Goal: Task Accomplishment & Management: Use online tool/utility

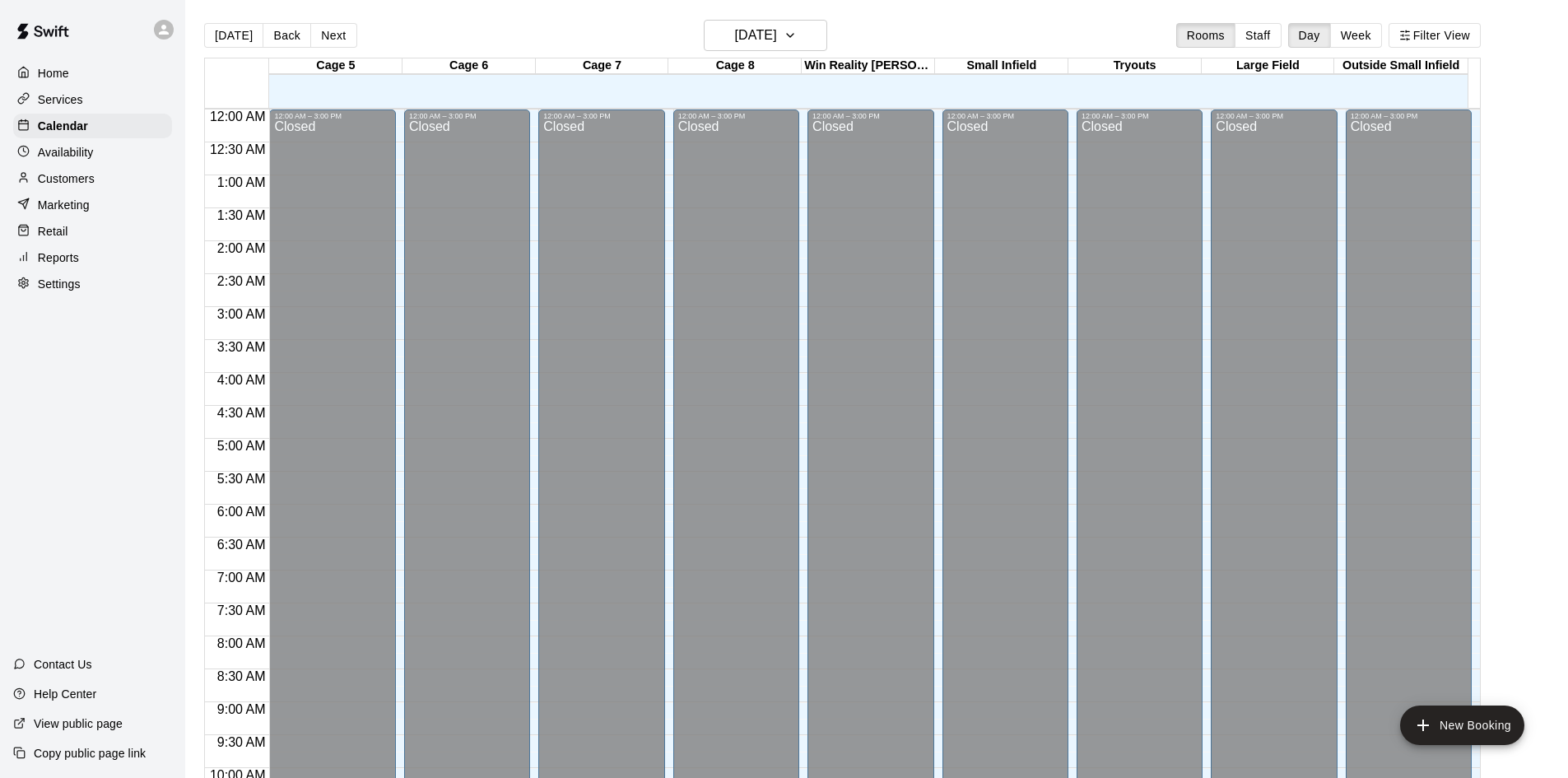
scroll to position [679, 0]
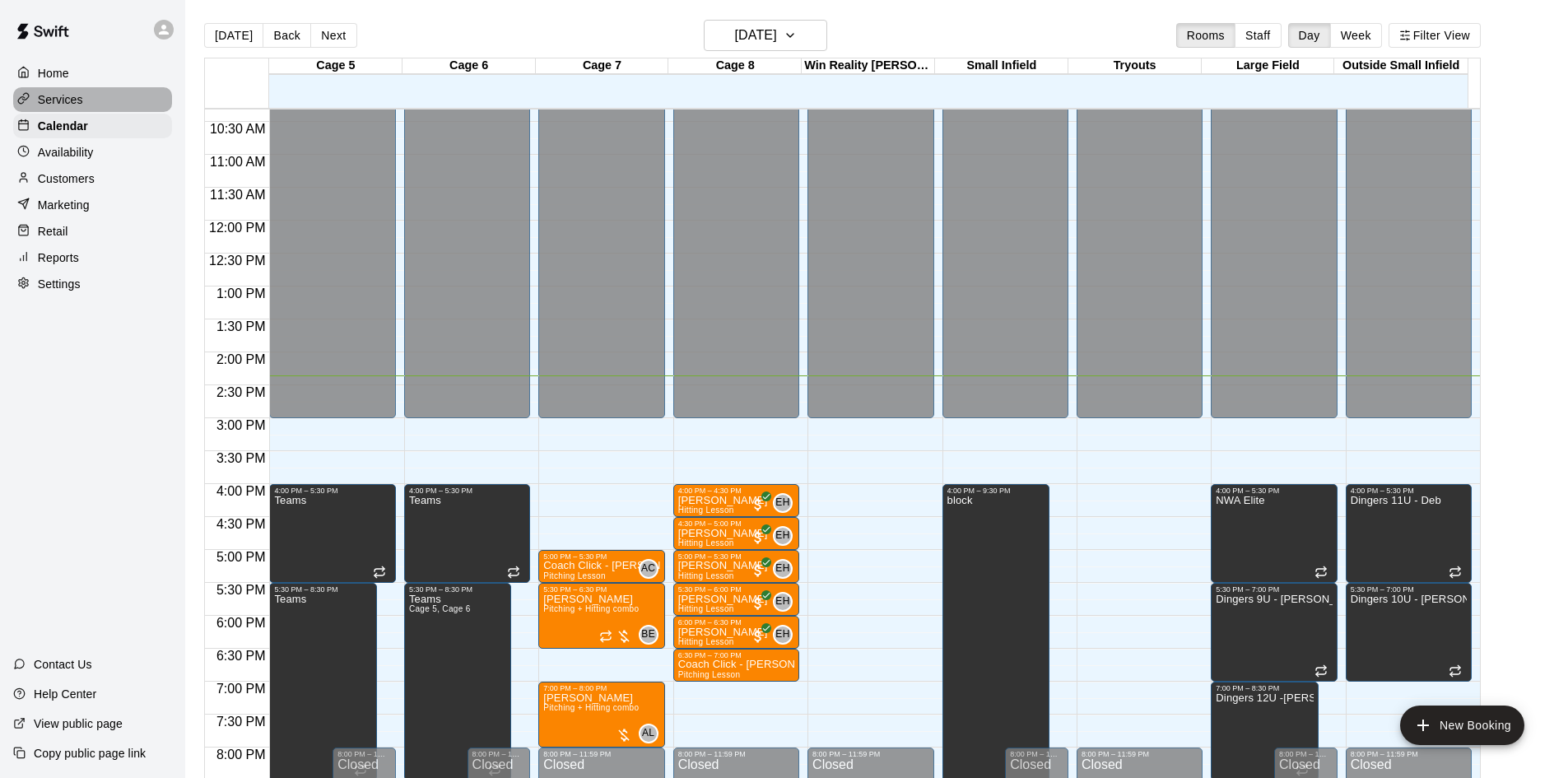
click at [99, 103] on div "Services" at bounding box center [92, 99] width 159 height 25
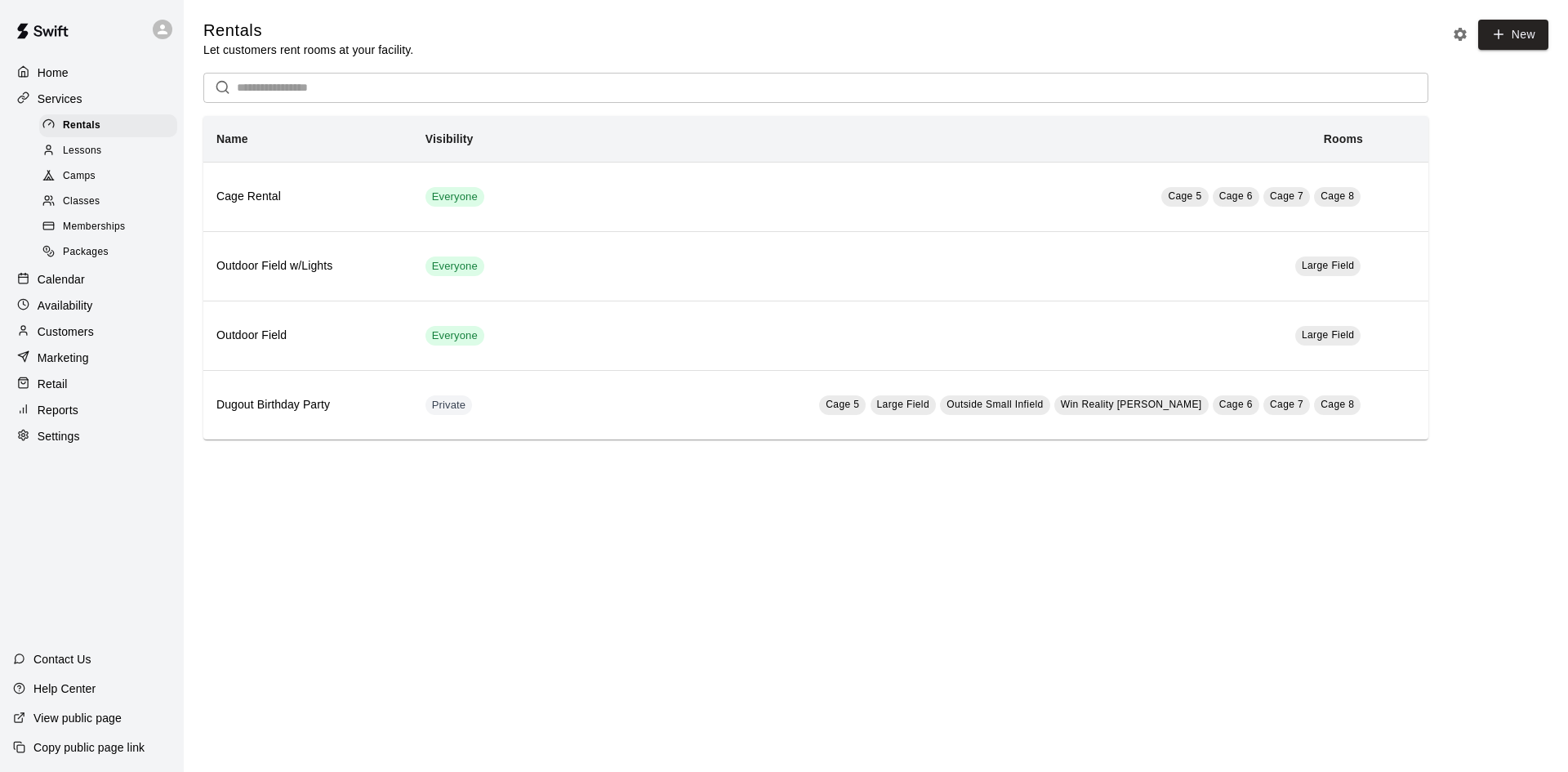
click at [91, 419] on div "Reports" at bounding box center [92, 410] width 158 height 25
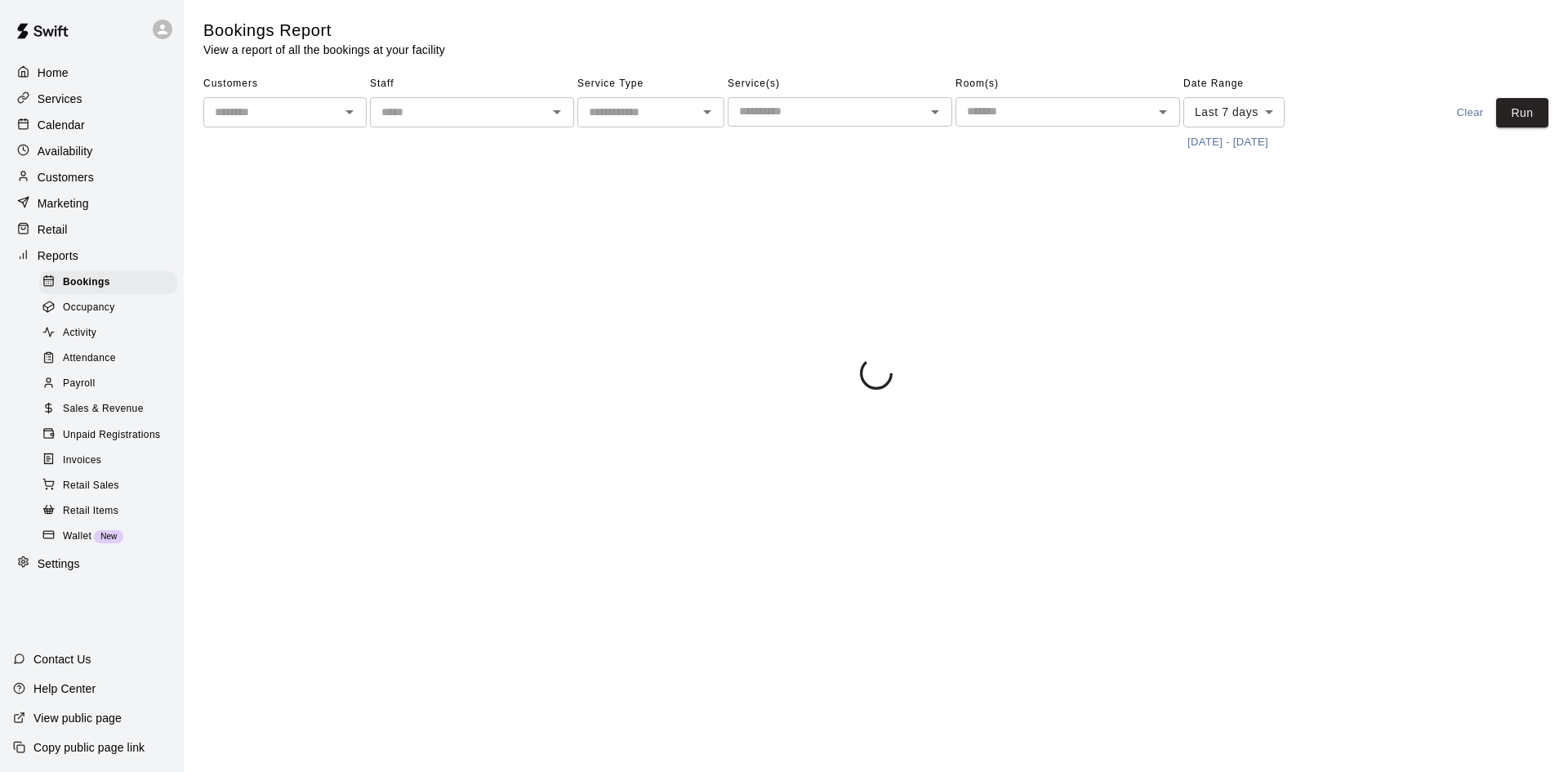
click at [125, 417] on span "Sales & Revenue" at bounding box center [103, 410] width 81 height 16
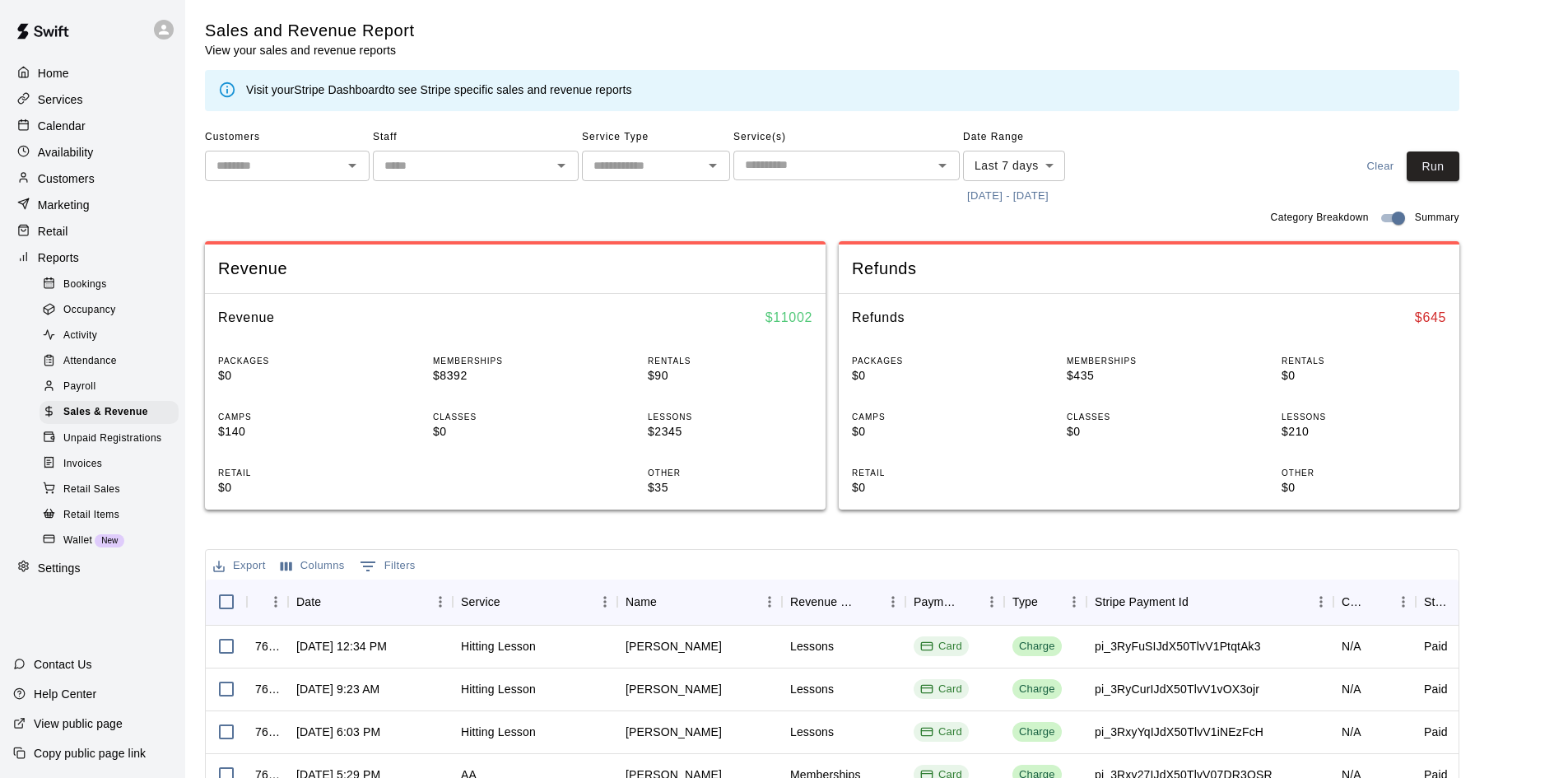
click at [358, 170] on icon "Open" at bounding box center [352, 166] width 20 height 20
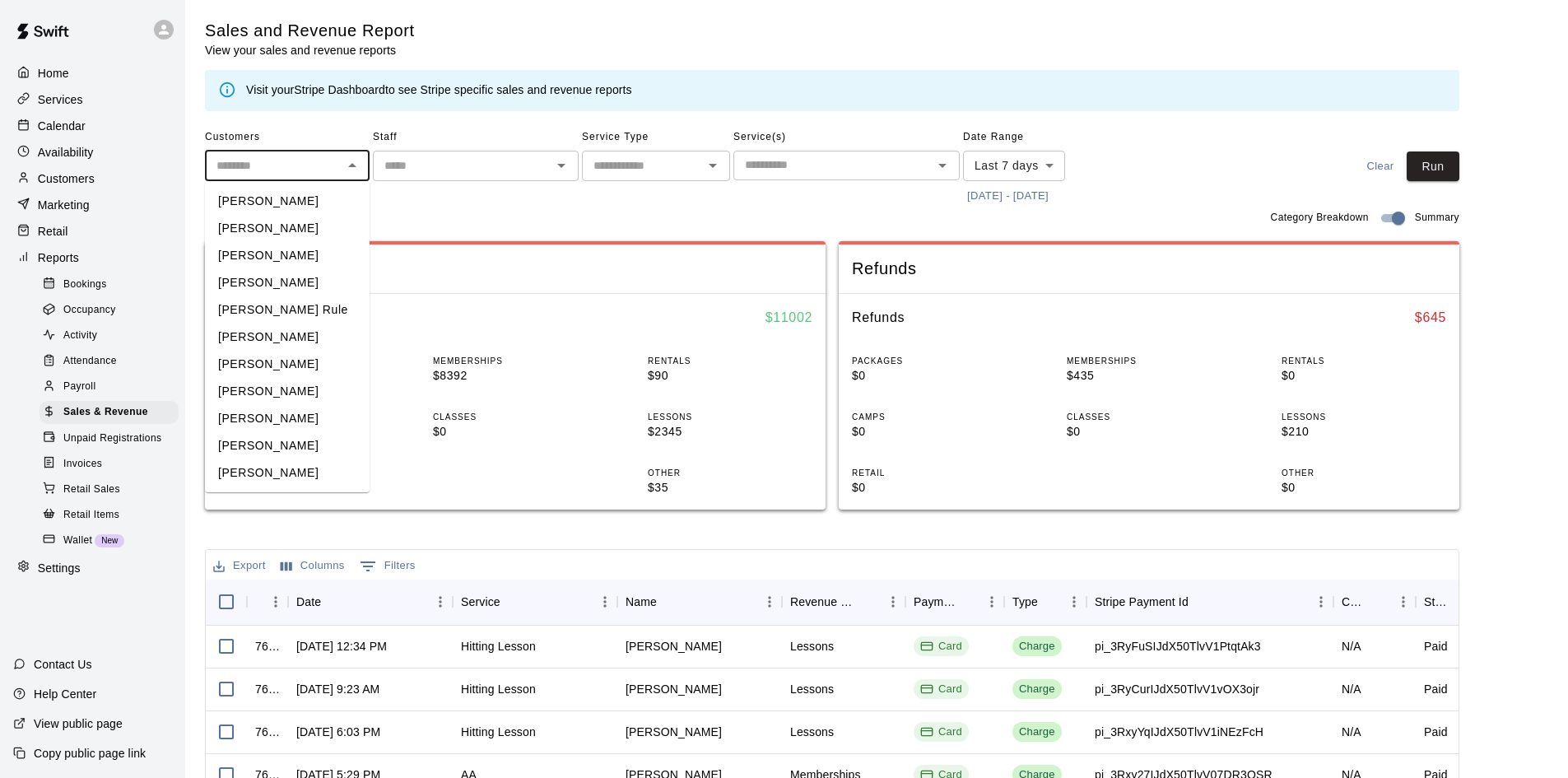
click at [536, 176] on div "​" at bounding box center [475, 166] width 206 height 30
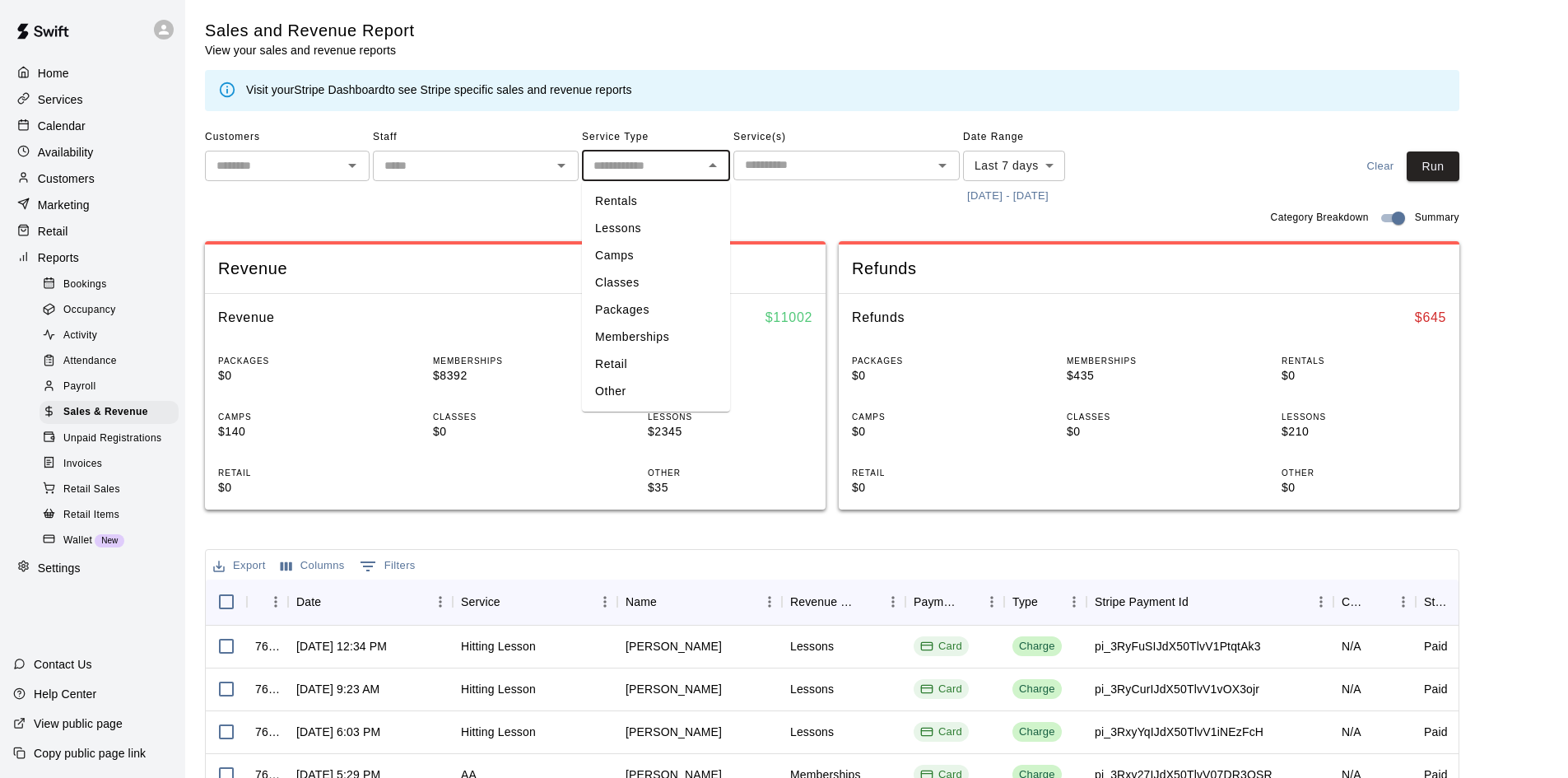
click at [633, 169] on input "text" at bounding box center [642, 166] width 111 height 20
click at [671, 330] on li "Memberships" at bounding box center [656, 337] width 148 height 27
type input "**********"
click at [928, 167] on div "​" at bounding box center [846, 166] width 226 height 29
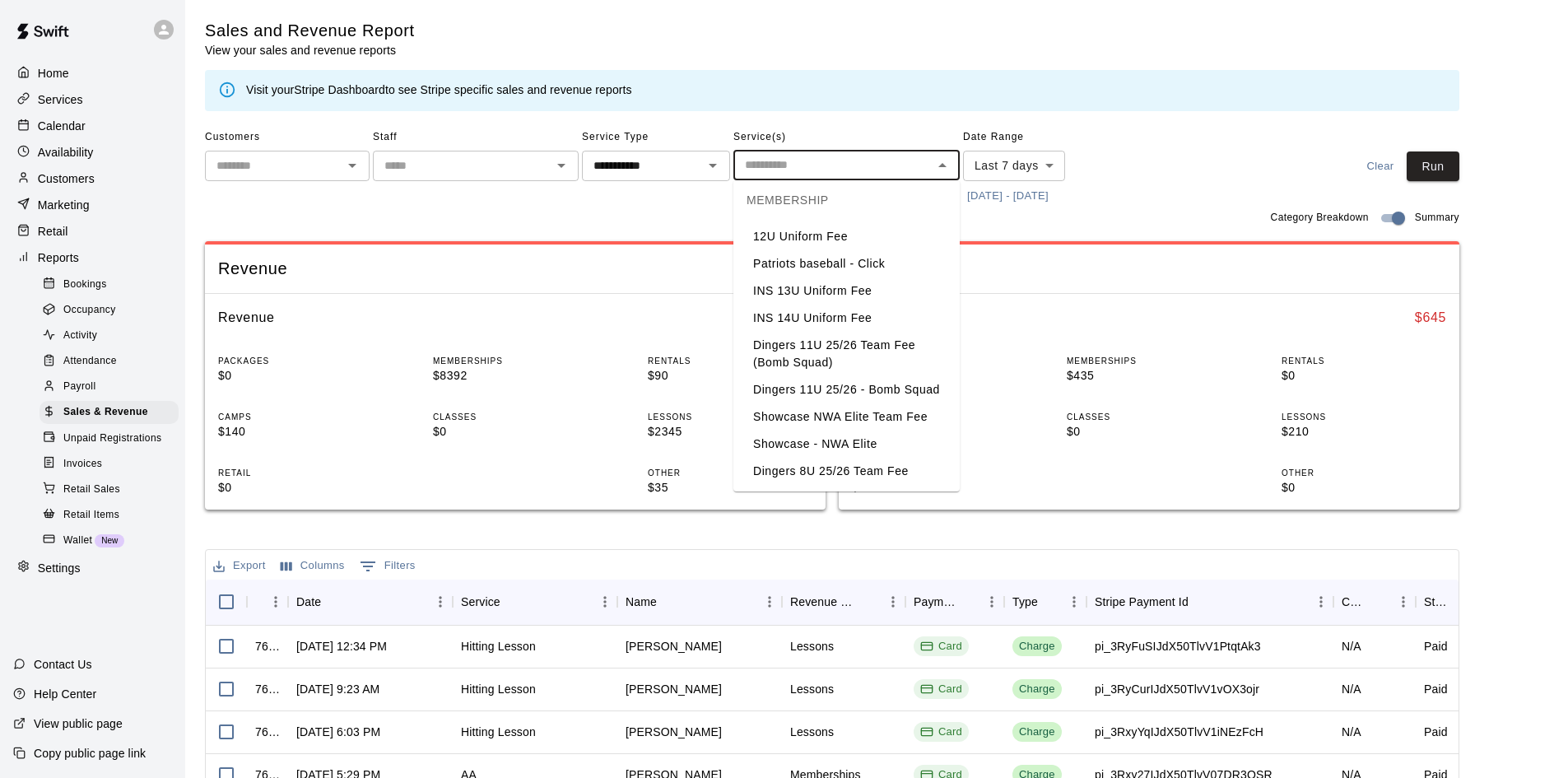
scroll to position [412, 0]
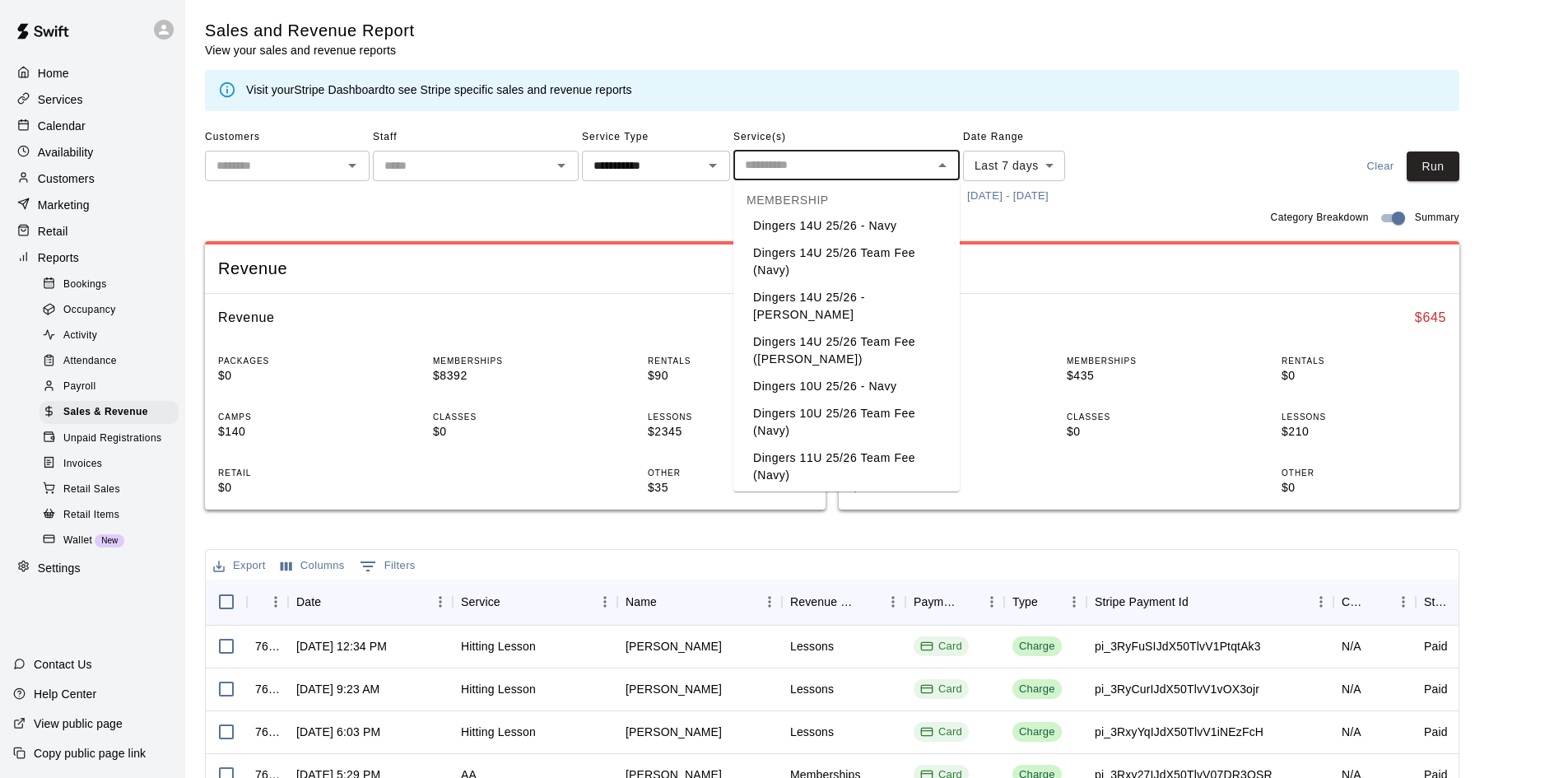
click at [846, 280] on li "Dingers 14U 25/26 Team Fee (Navy)" at bounding box center [846, 262] width 226 height 45
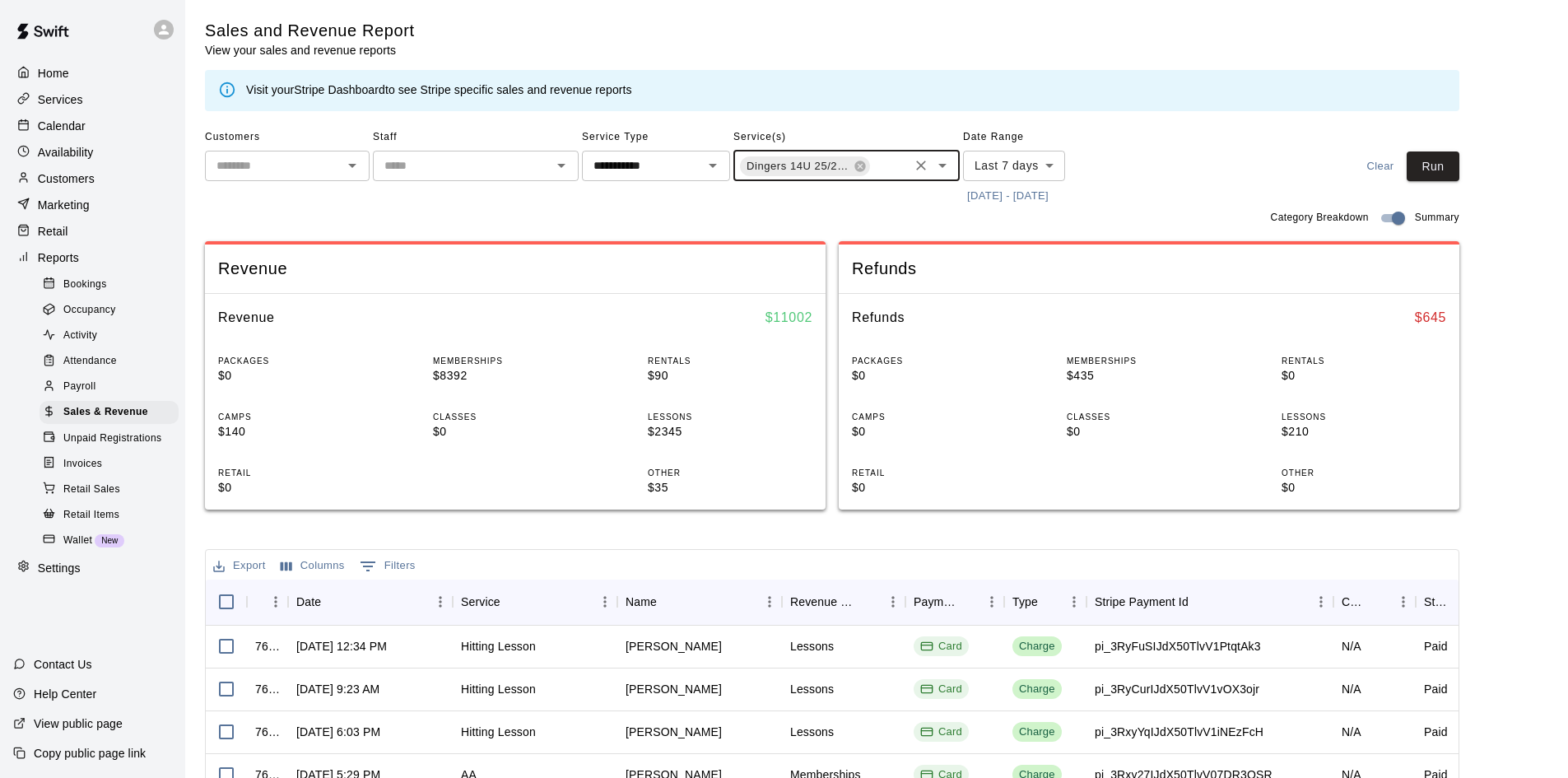
click at [893, 171] on input "text" at bounding box center [889, 167] width 35 height 20
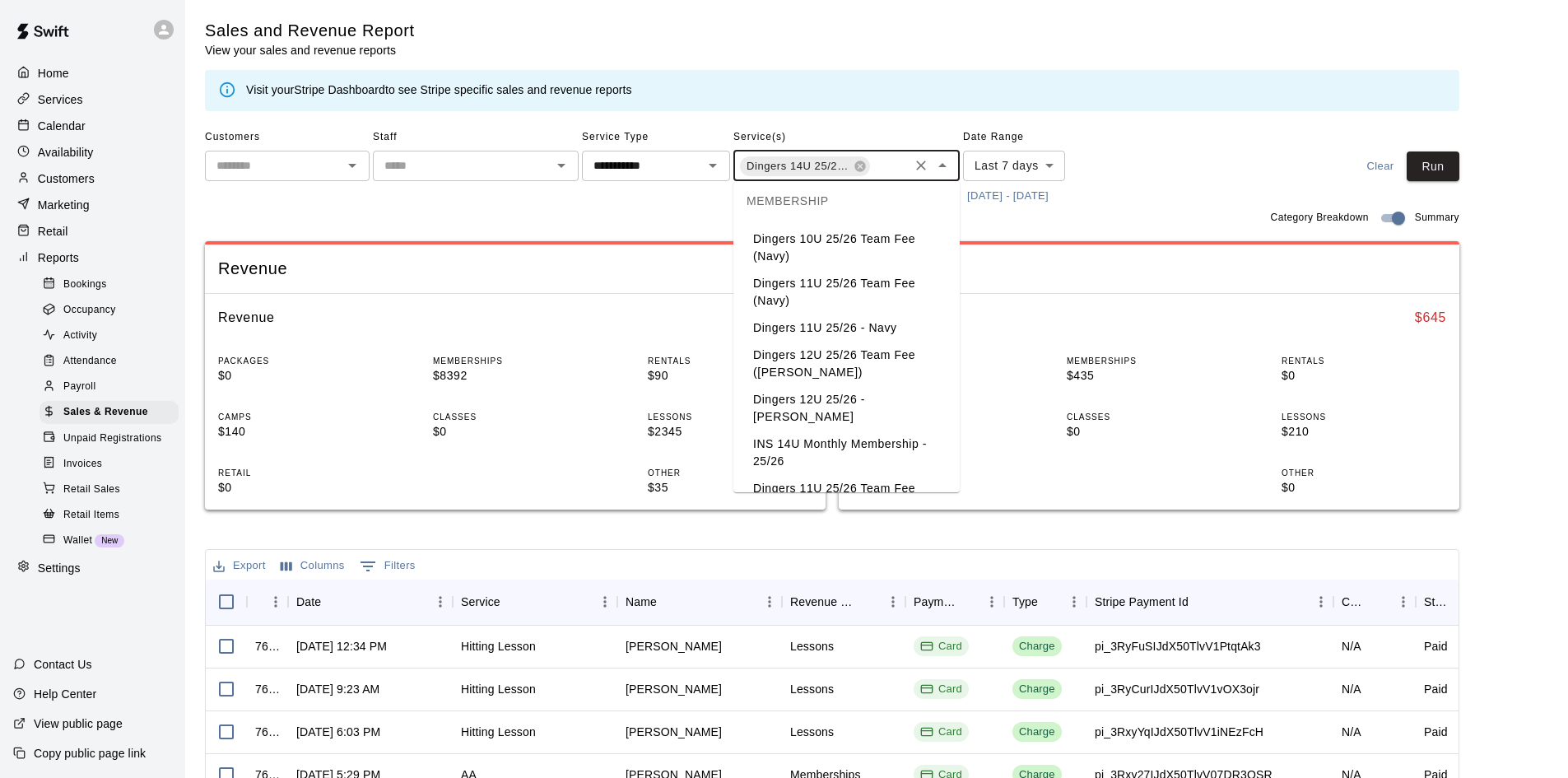
scroll to position [581, 0]
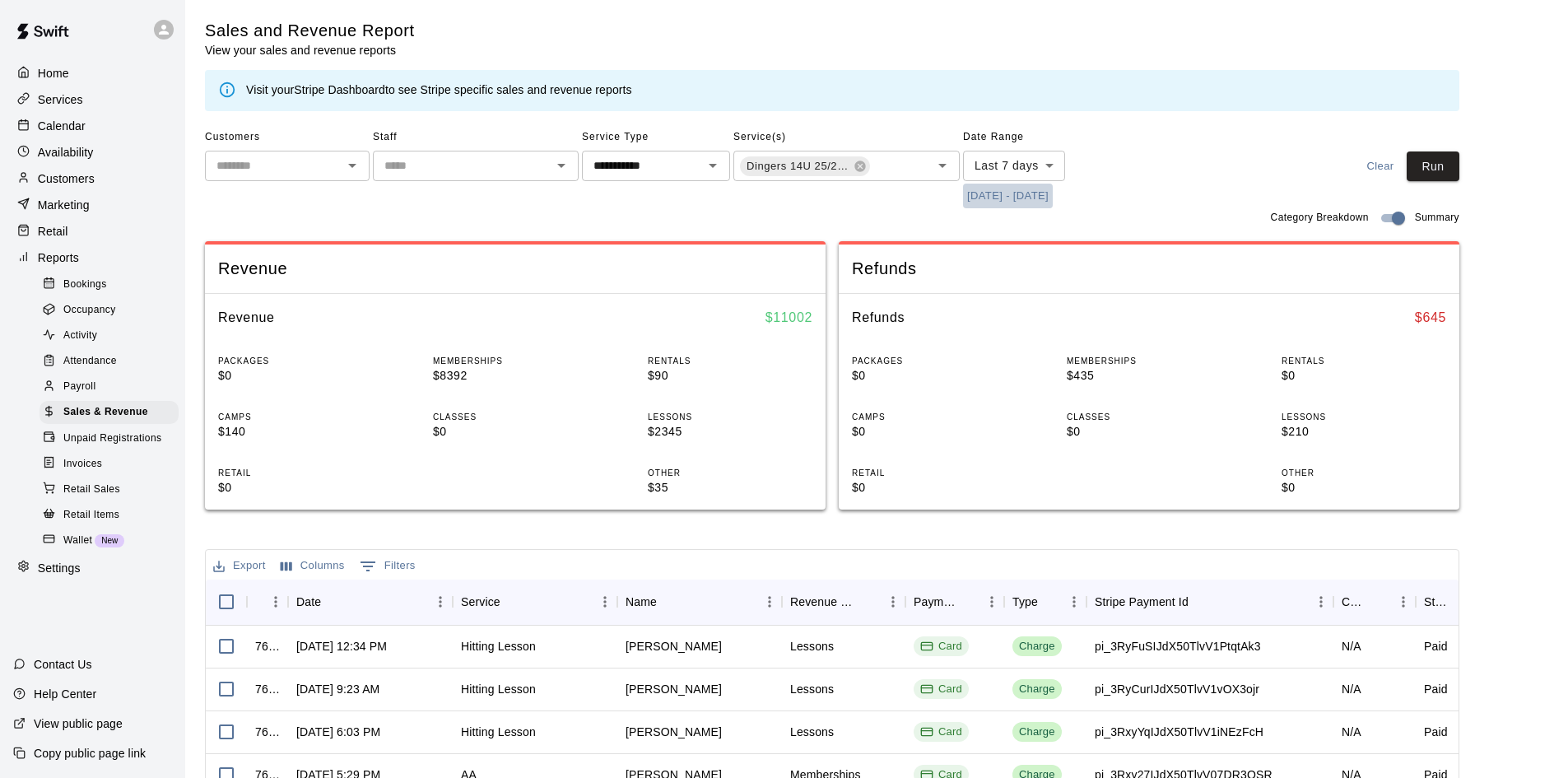
click at [1041, 194] on button "[DATE] - [DATE]" at bounding box center [1008, 197] width 90 height 26
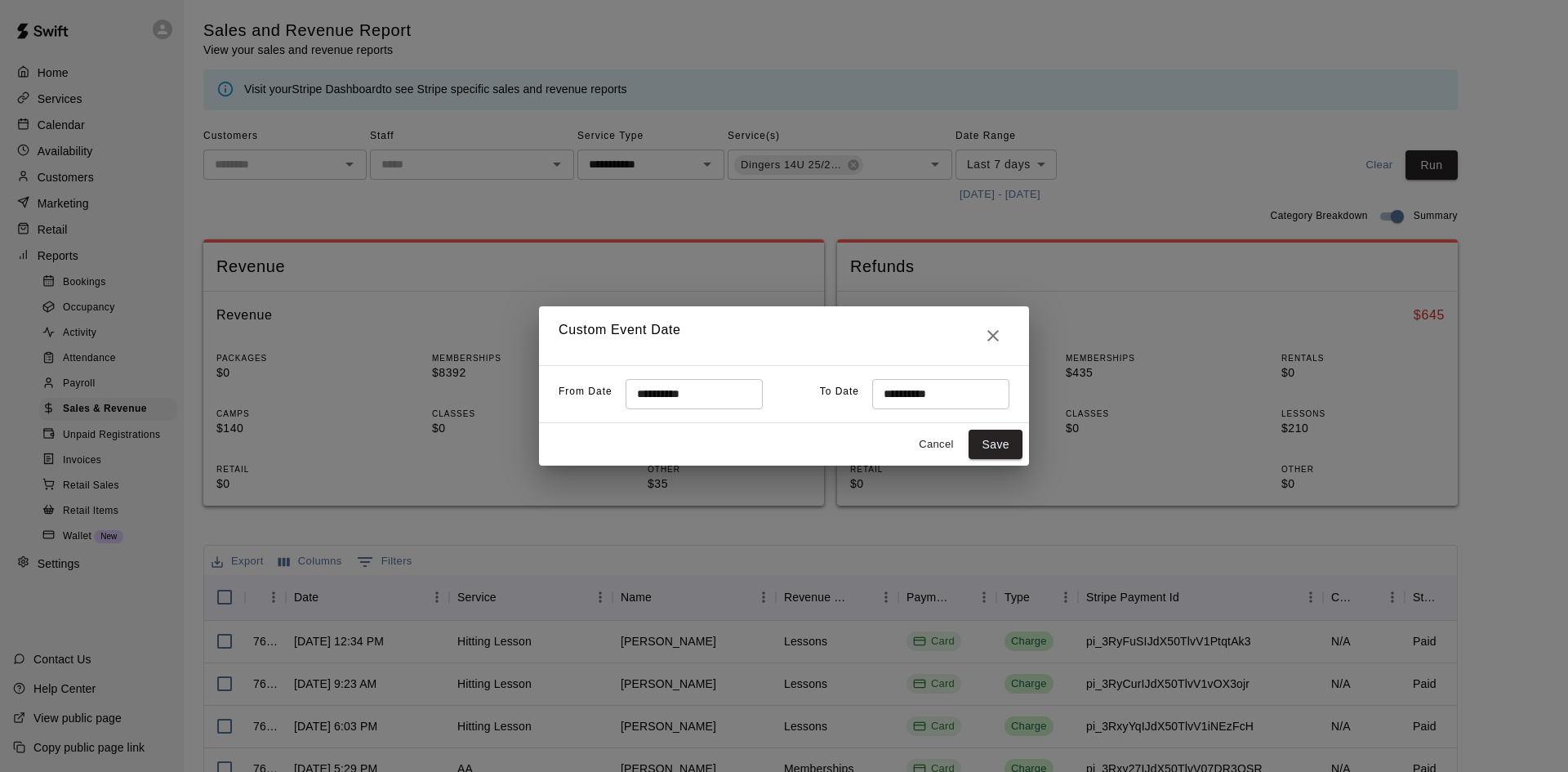
click at [728, 392] on input "**********" at bounding box center [689, 393] width 125 height 30
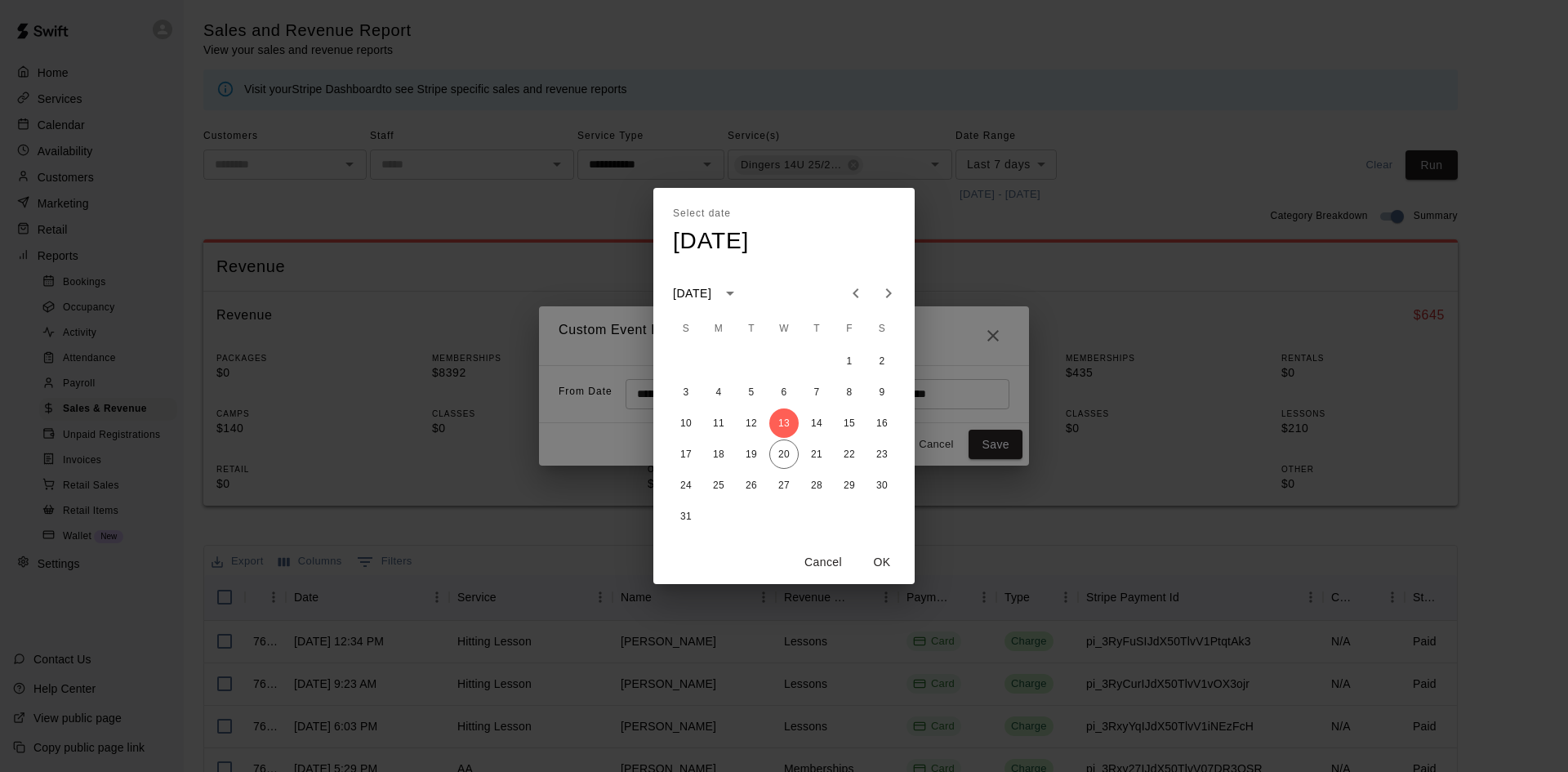
click at [863, 285] on icon "Previous month" at bounding box center [857, 293] width 20 height 20
click at [886, 288] on icon "Next month" at bounding box center [889, 293] width 20 height 20
click at [865, 296] on icon "Previous month" at bounding box center [857, 293] width 20 height 20
click at [750, 365] on button "1" at bounding box center [751, 361] width 29 height 29
click at [888, 300] on icon "Next month" at bounding box center [889, 293] width 20 height 20
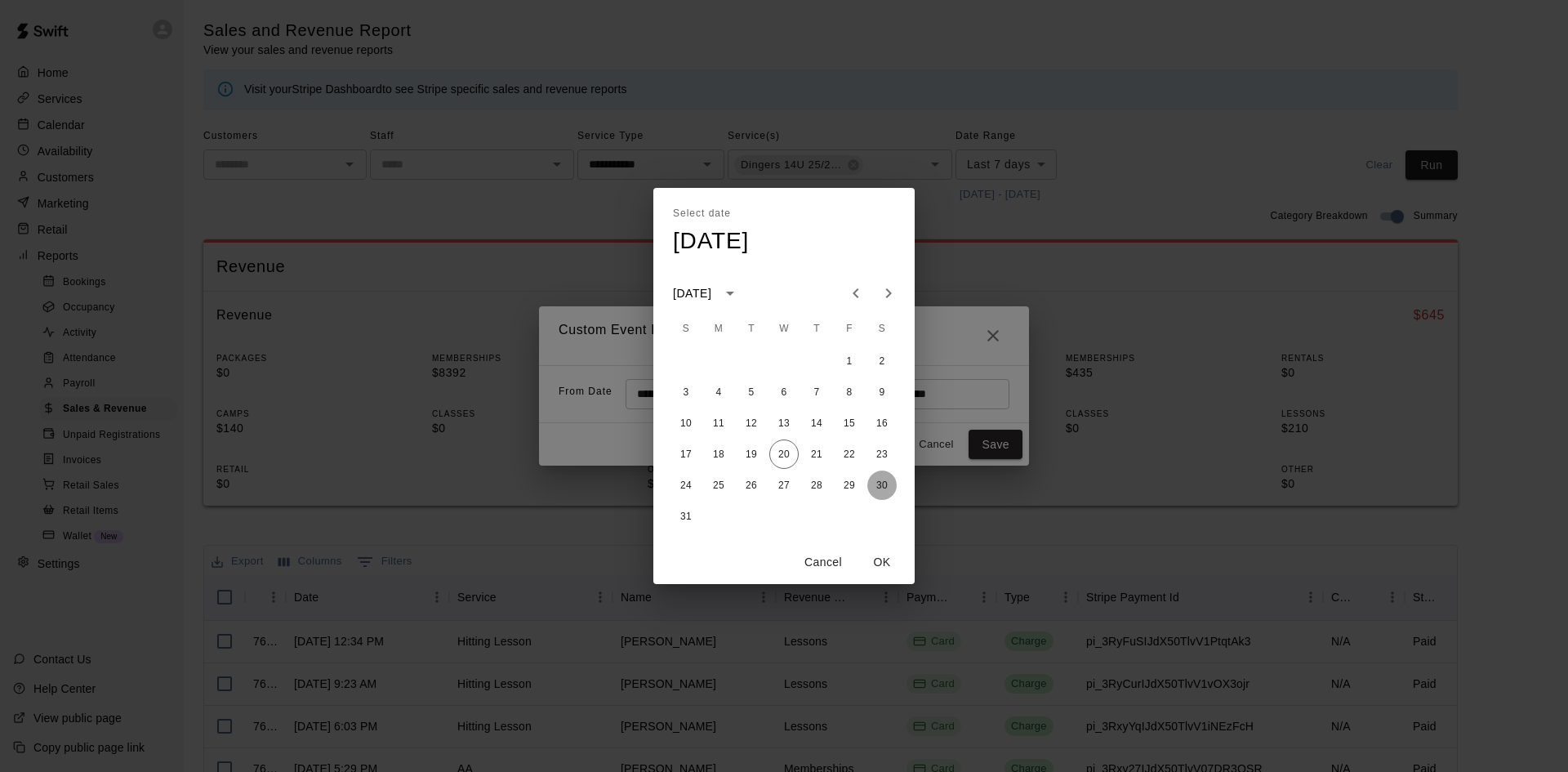
click at [878, 487] on button "30" at bounding box center [882, 485] width 29 height 29
click at [886, 568] on button "OK" at bounding box center [882, 561] width 53 height 30
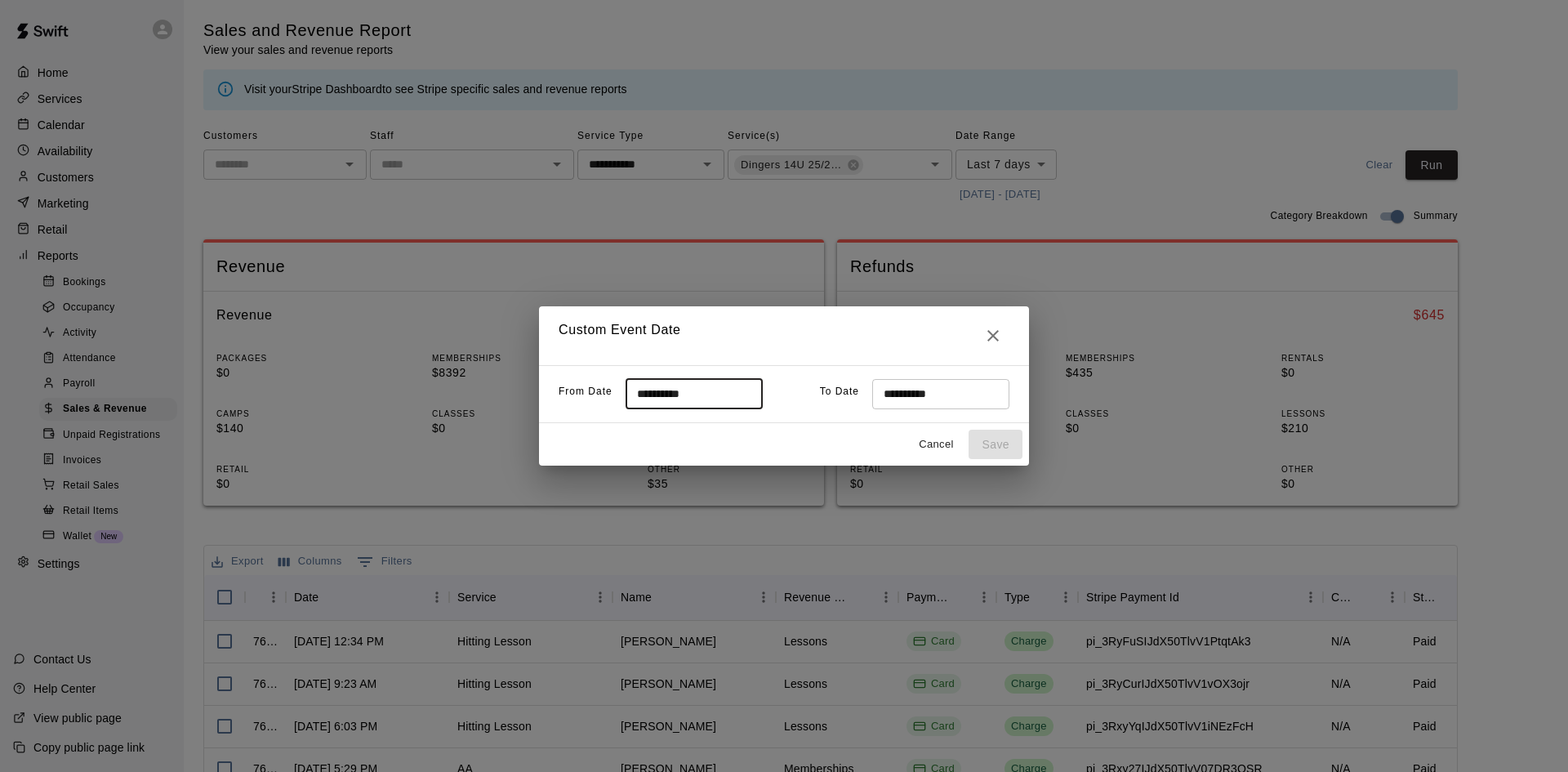
click at [702, 386] on input "**********" at bounding box center [689, 393] width 125 height 30
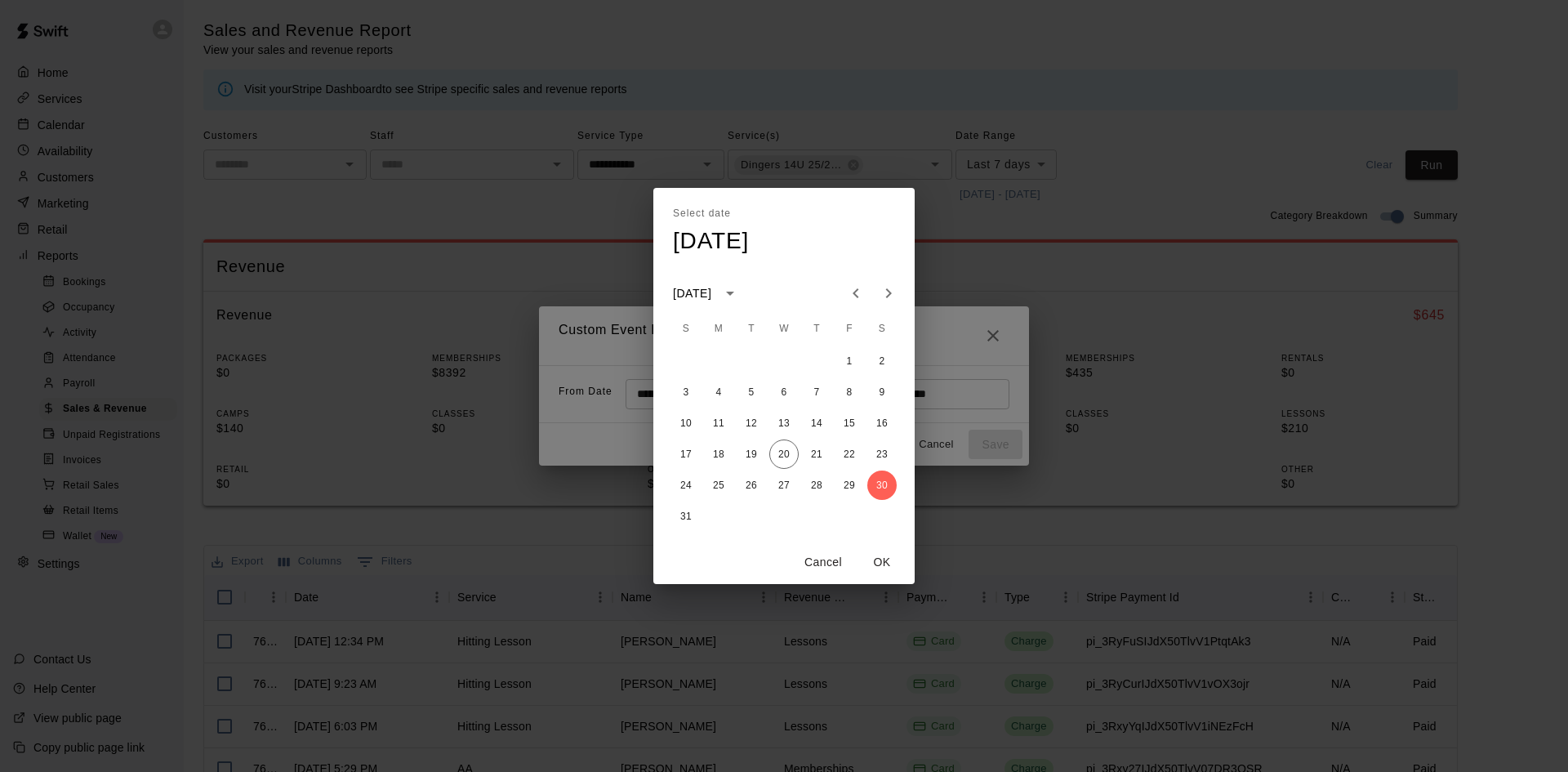
click at [849, 288] on icon "Previous month" at bounding box center [857, 293] width 20 height 20
click at [740, 356] on button "1" at bounding box center [751, 361] width 29 height 29
type input "**********"
click at [882, 569] on button "OK" at bounding box center [882, 561] width 53 height 30
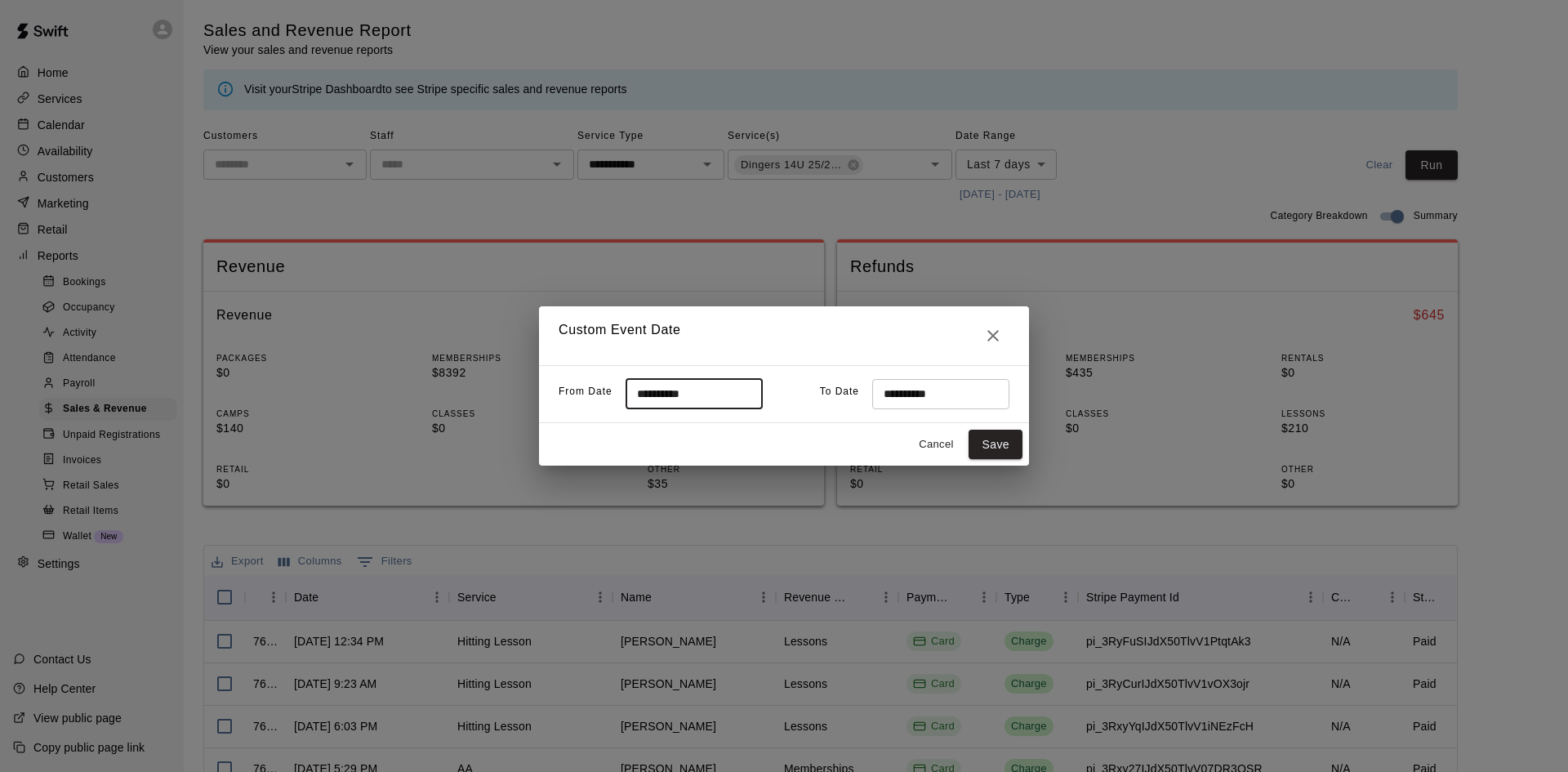
click at [984, 454] on button "Save" at bounding box center [995, 444] width 54 height 30
type input "******"
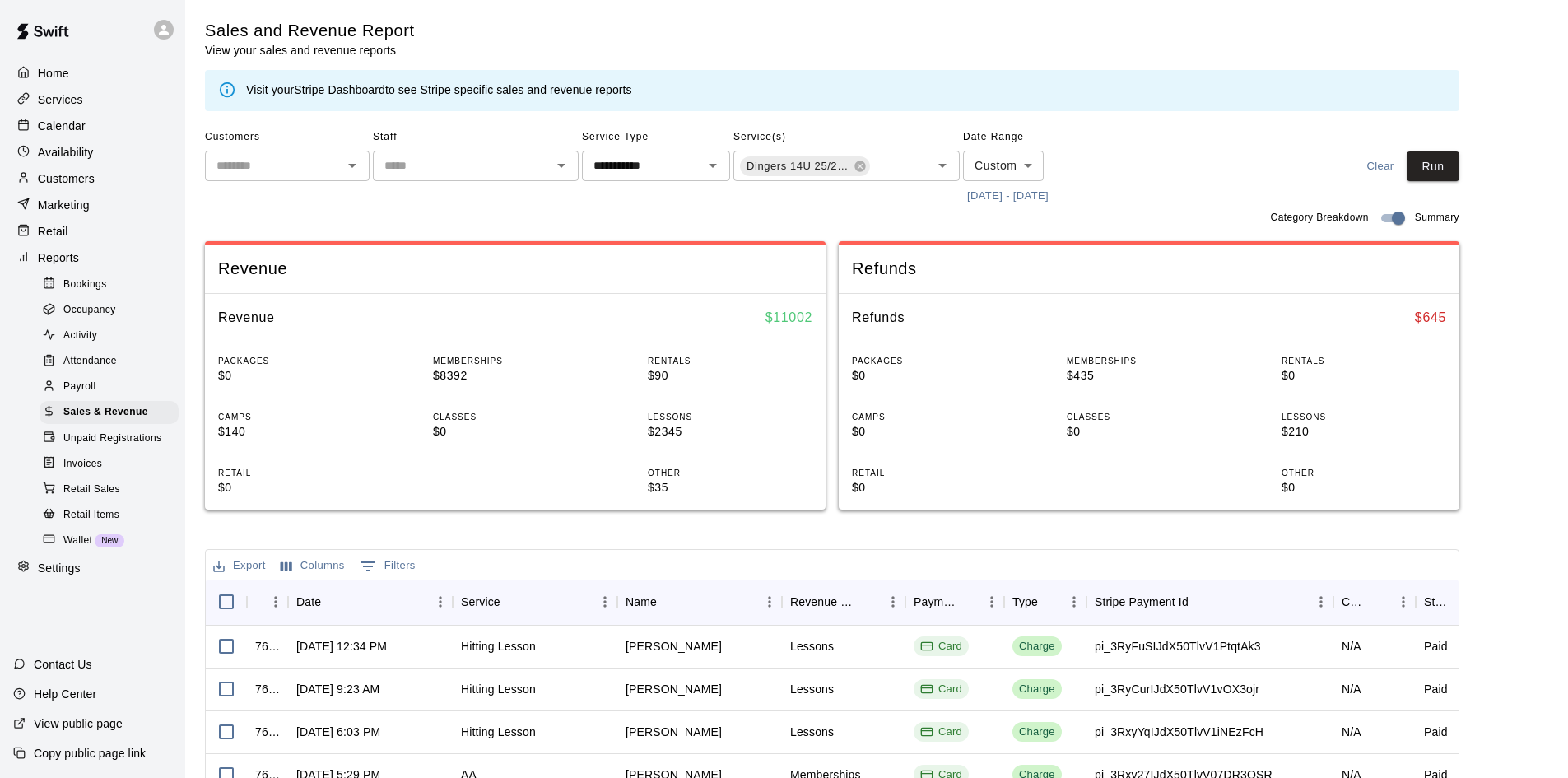
click at [913, 166] on div at bounding box center [931, 165] width 43 height 23
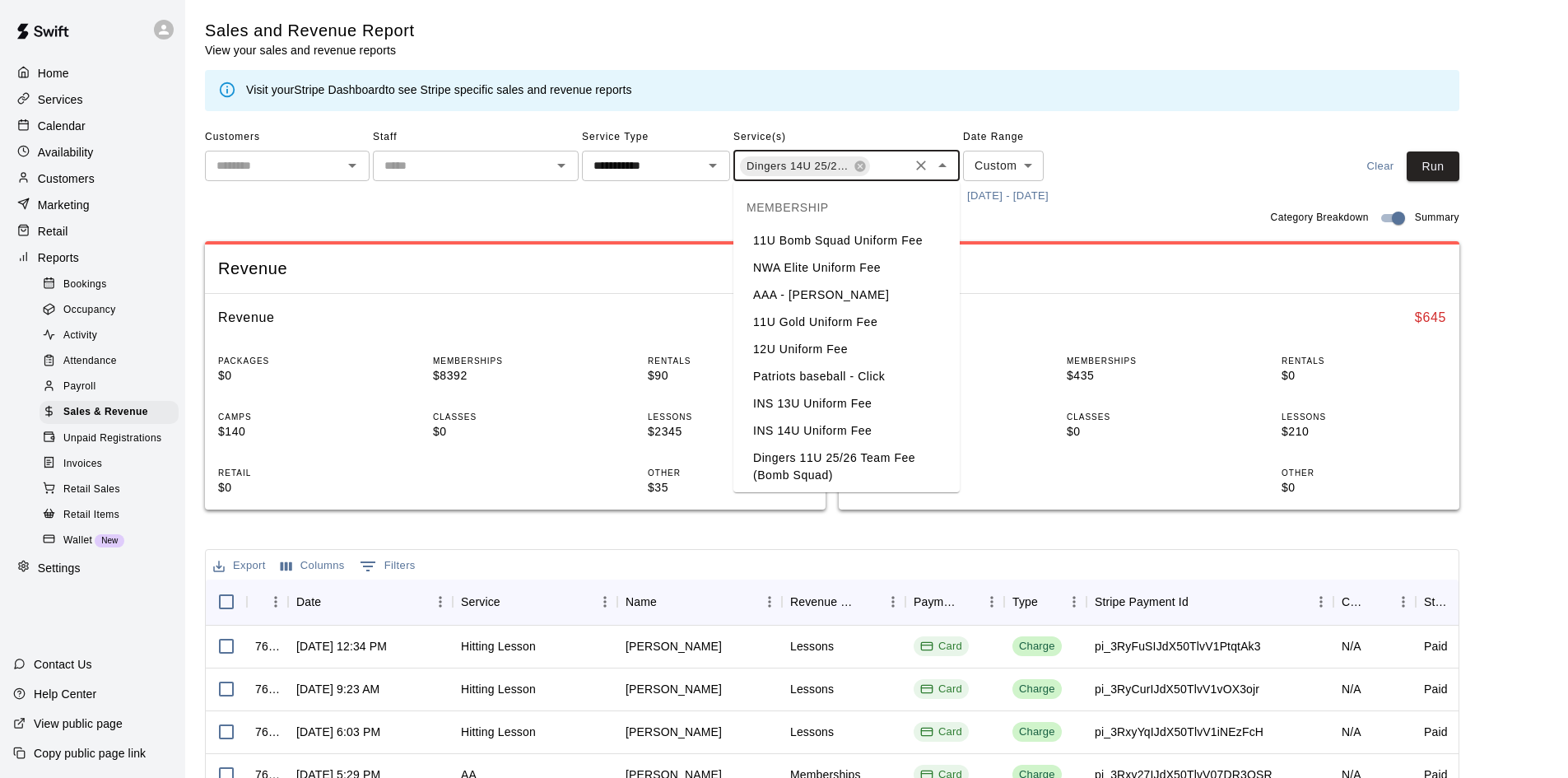
click at [871, 163] on input "text" at bounding box center [889, 167] width 35 height 20
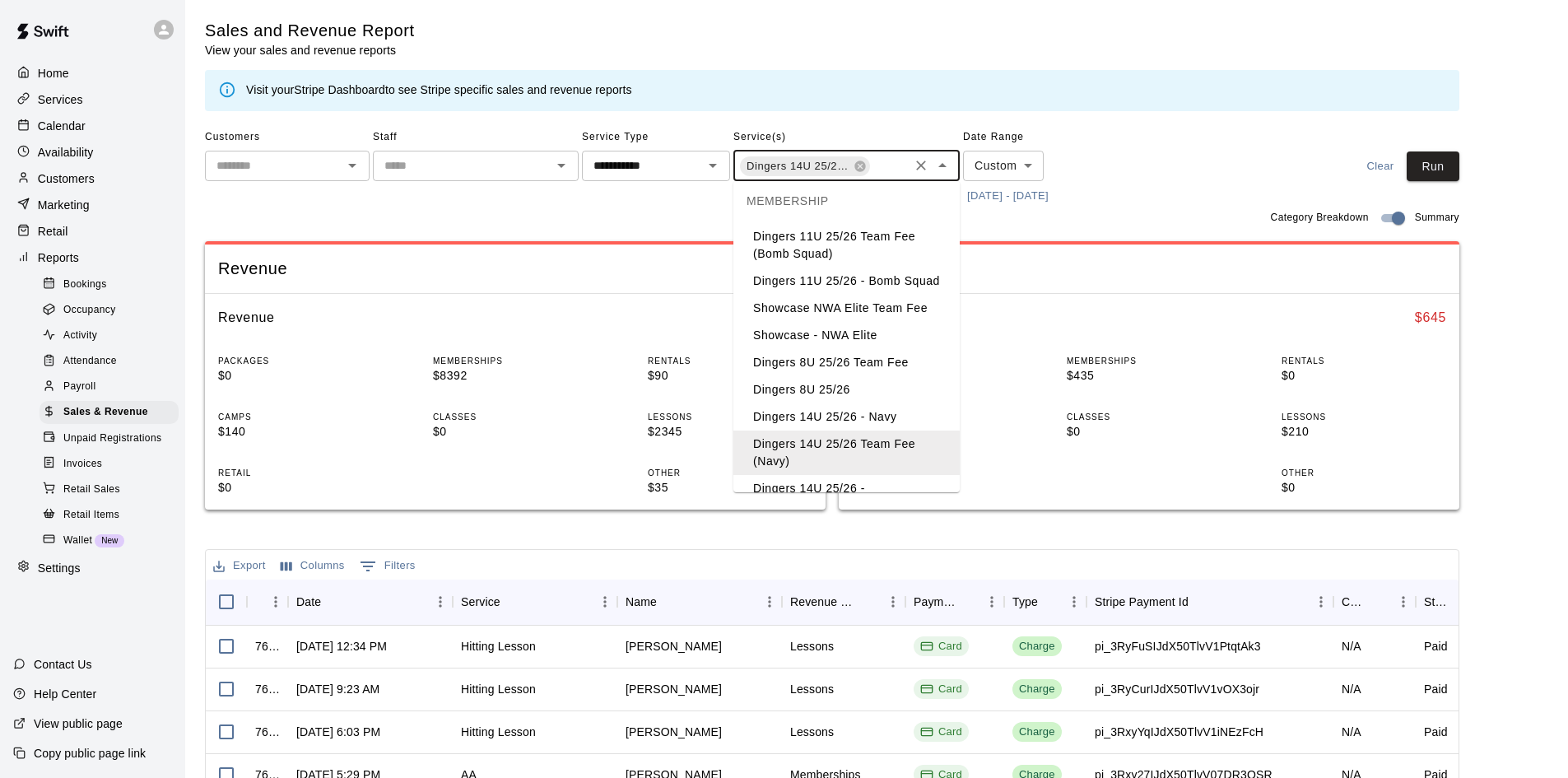
click at [854, 376] on li "Dingers 8U 25/26 Team Fee" at bounding box center [846, 362] width 226 height 27
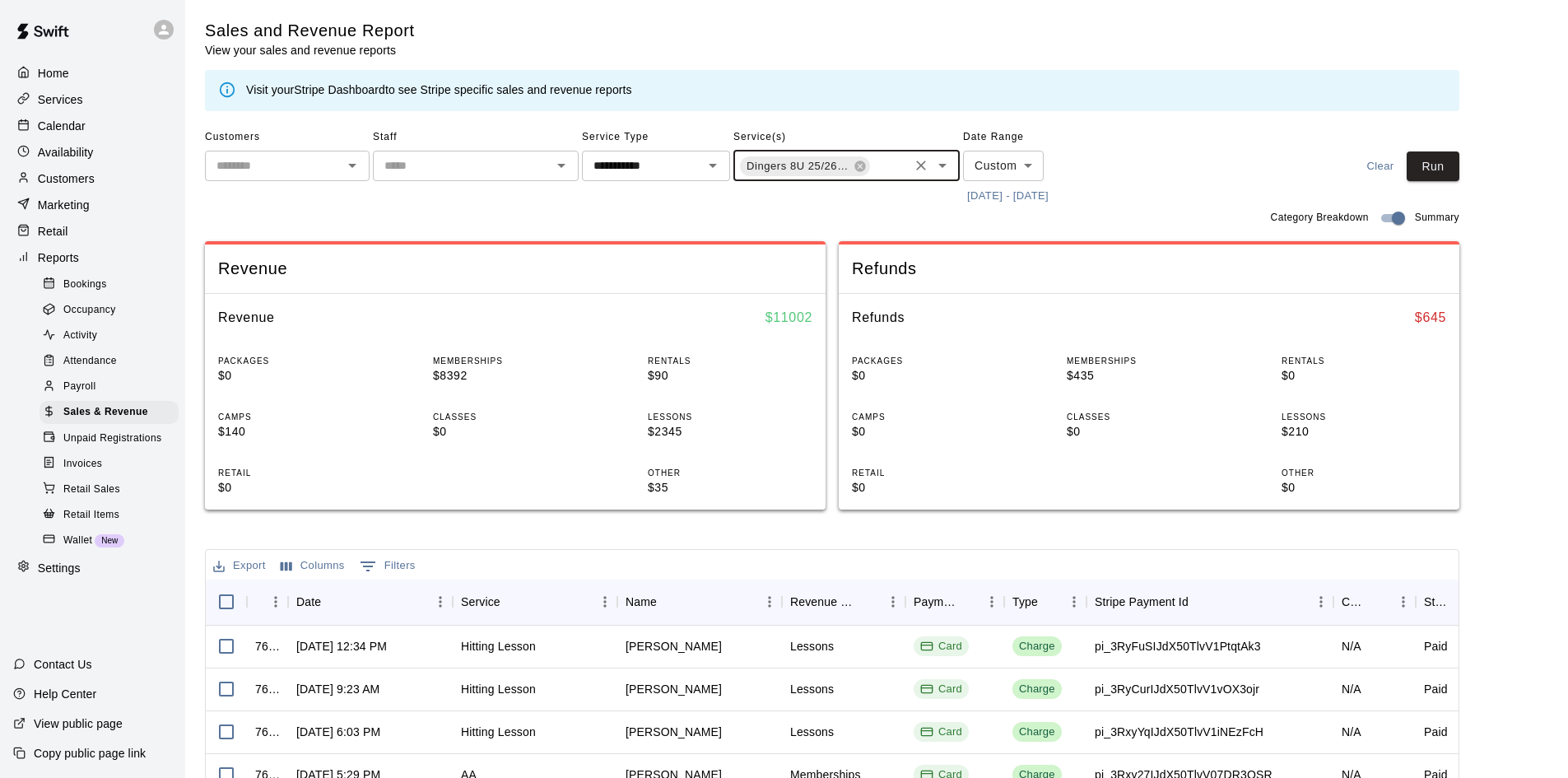
click at [935, 169] on icon "Open" at bounding box center [943, 166] width 20 height 20
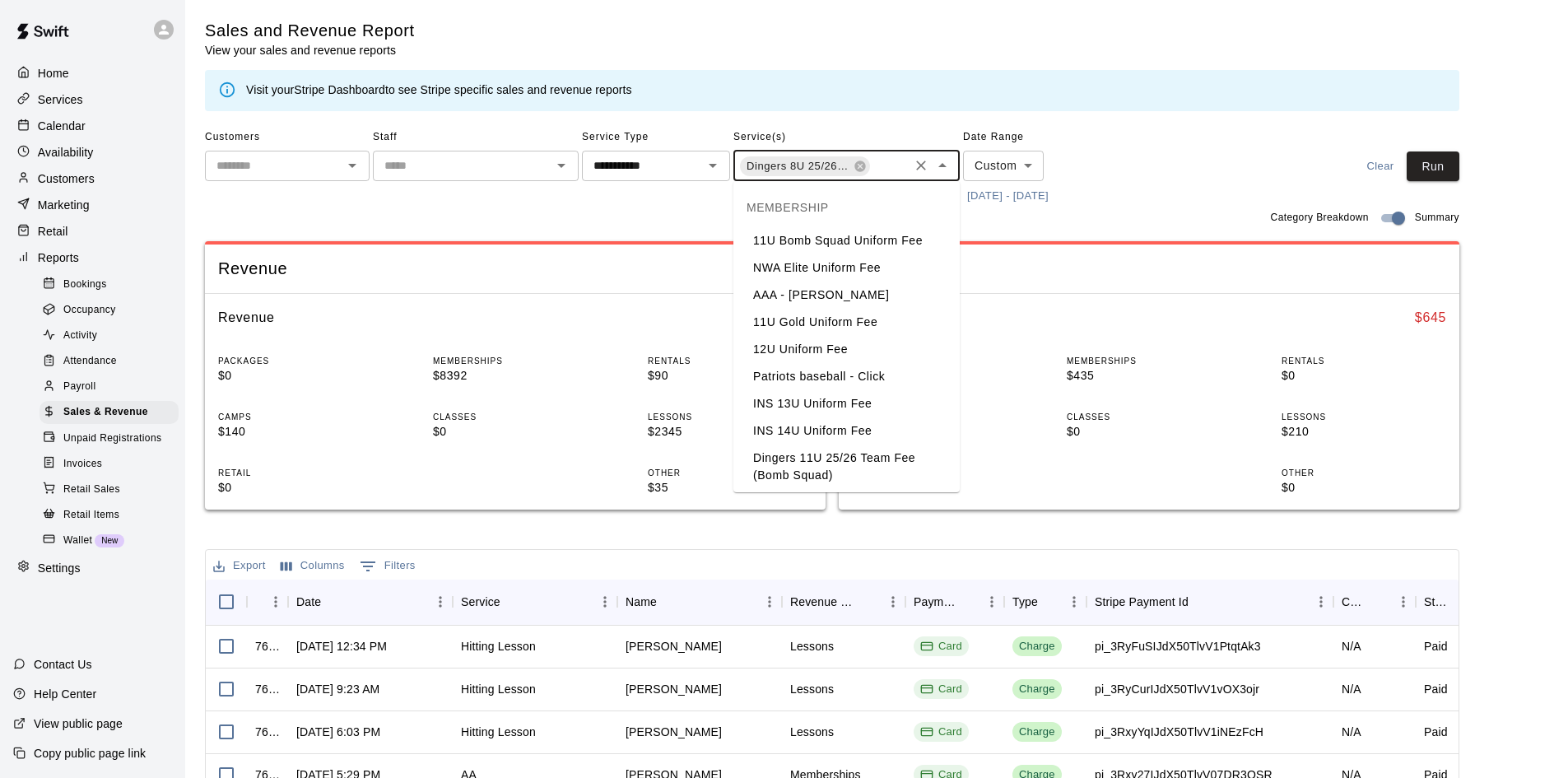
click at [804, 324] on li "11U Gold Uniform Fee" at bounding box center [846, 322] width 226 height 27
click at [807, 351] on li "12U Uniform Fee" at bounding box center [846, 350] width 226 height 27
click at [814, 271] on li "NWA Elite Uniform Fee" at bounding box center [846, 268] width 226 height 27
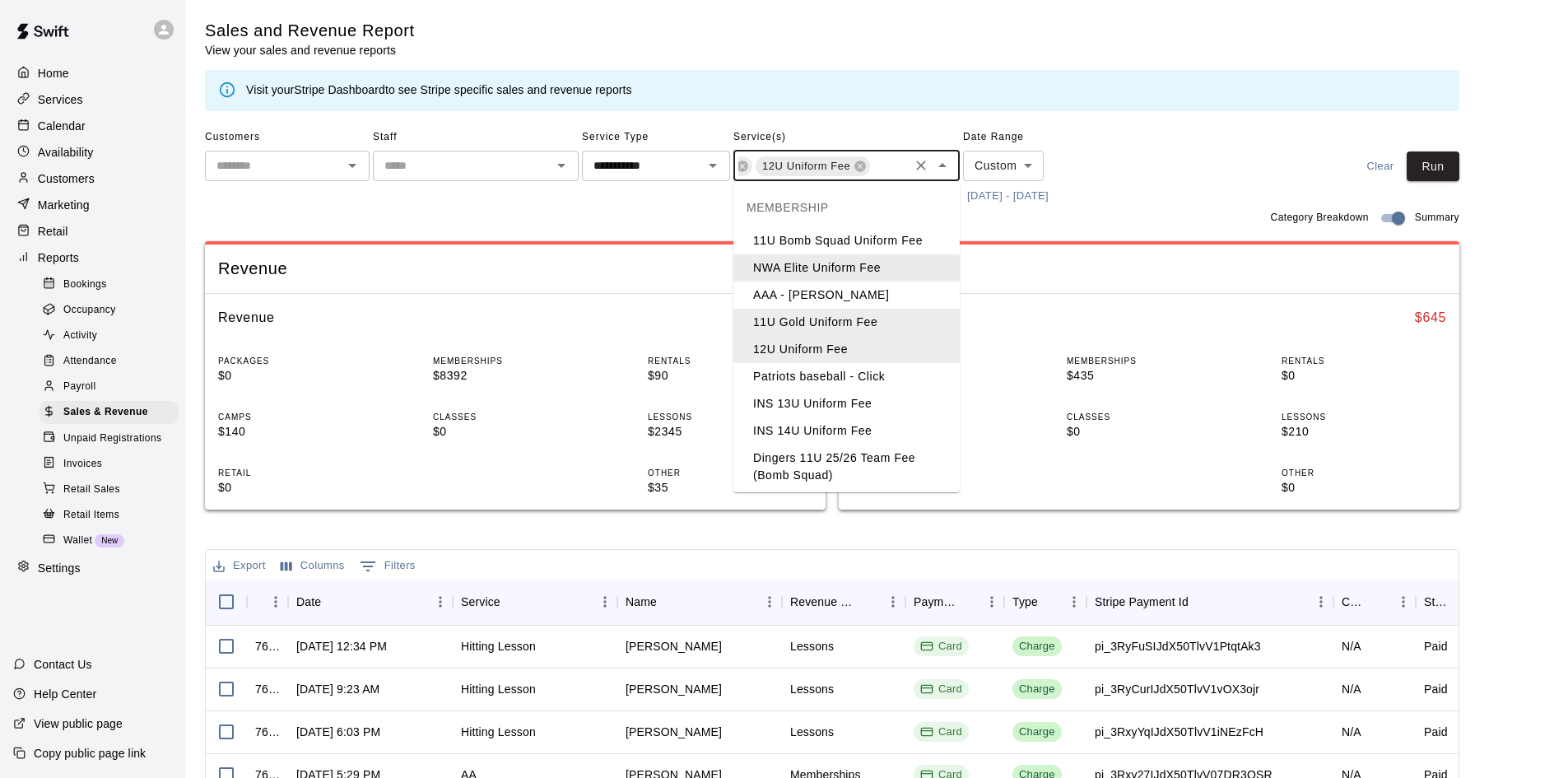
scroll to position [0, 518]
click at [816, 242] on li "11U Bomb Squad Uniform Fee" at bounding box center [846, 241] width 226 height 27
click at [851, 400] on li "INS 13U Uniform Fee" at bounding box center [846, 404] width 226 height 27
click at [851, 422] on li "INS 14U Uniform Fee" at bounding box center [846, 431] width 226 height 27
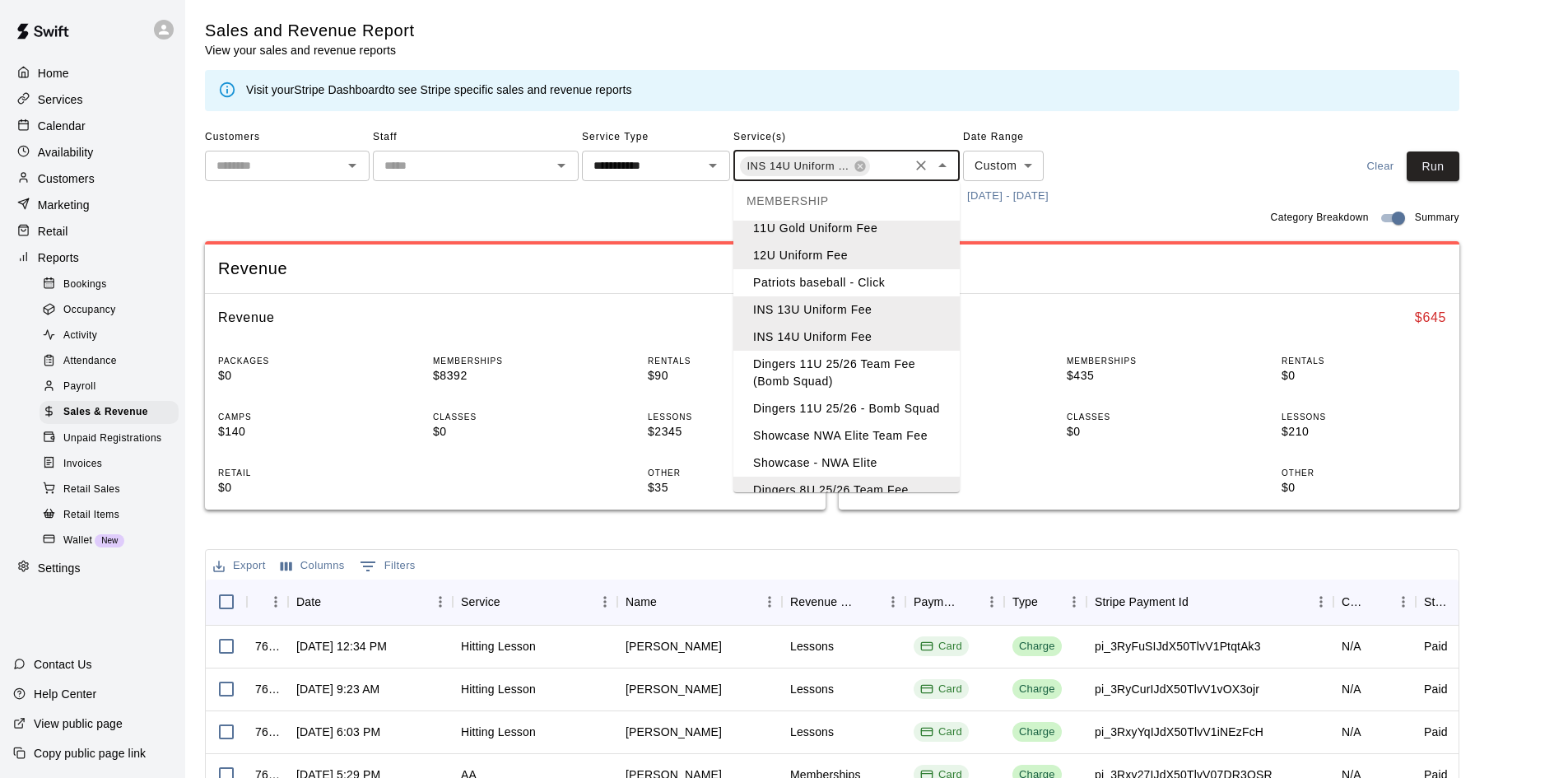
scroll to position [99, 0]
click at [834, 367] on li "Dingers 11U 25/26 Team Fee (Bomb Squad)" at bounding box center [846, 368] width 226 height 45
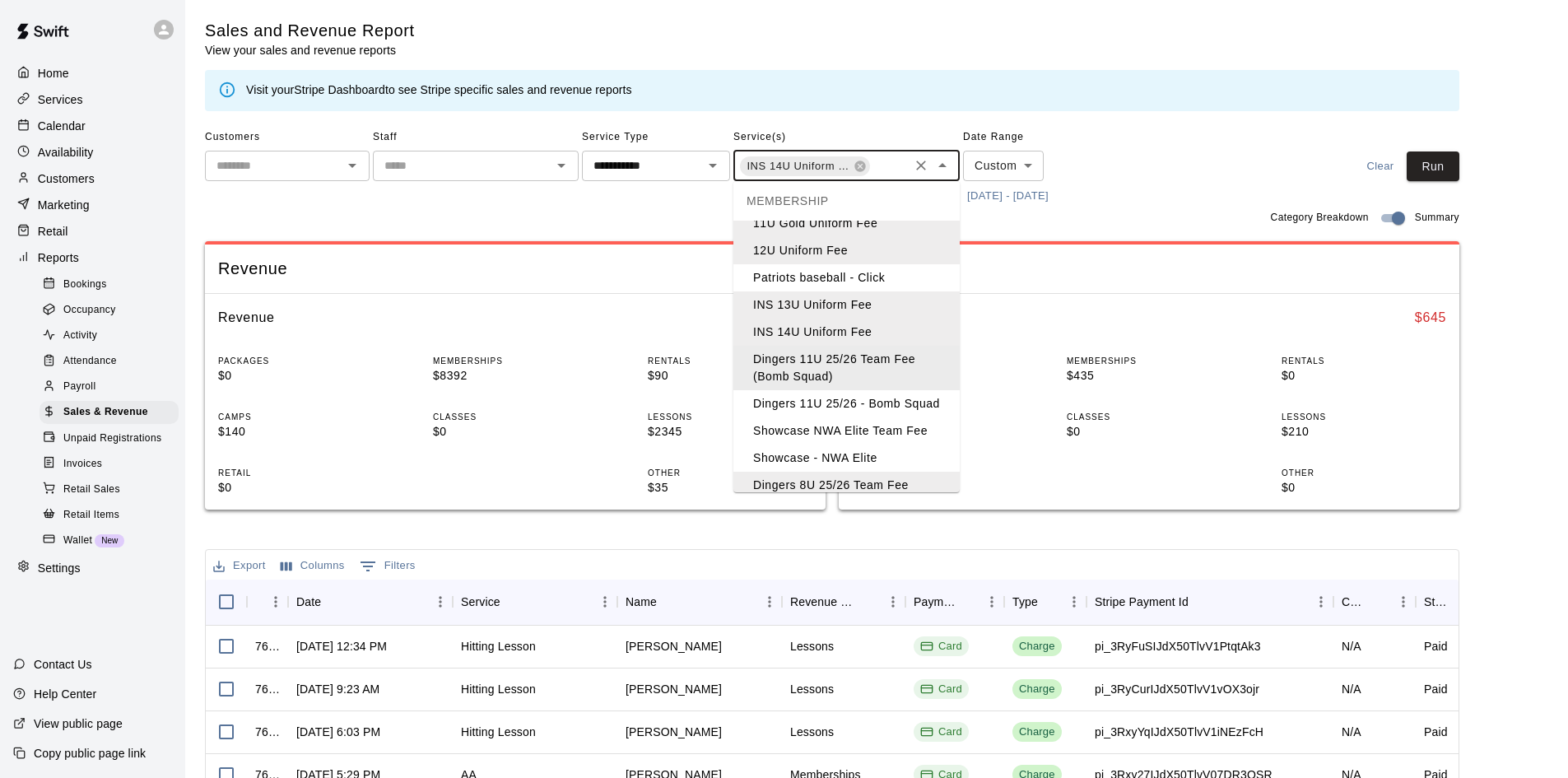
scroll to position [0, 1051]
click at [884, 445] on li "Showcase NWA Elite Team Fee" at bounding box center [846, 431] width 226 height 27
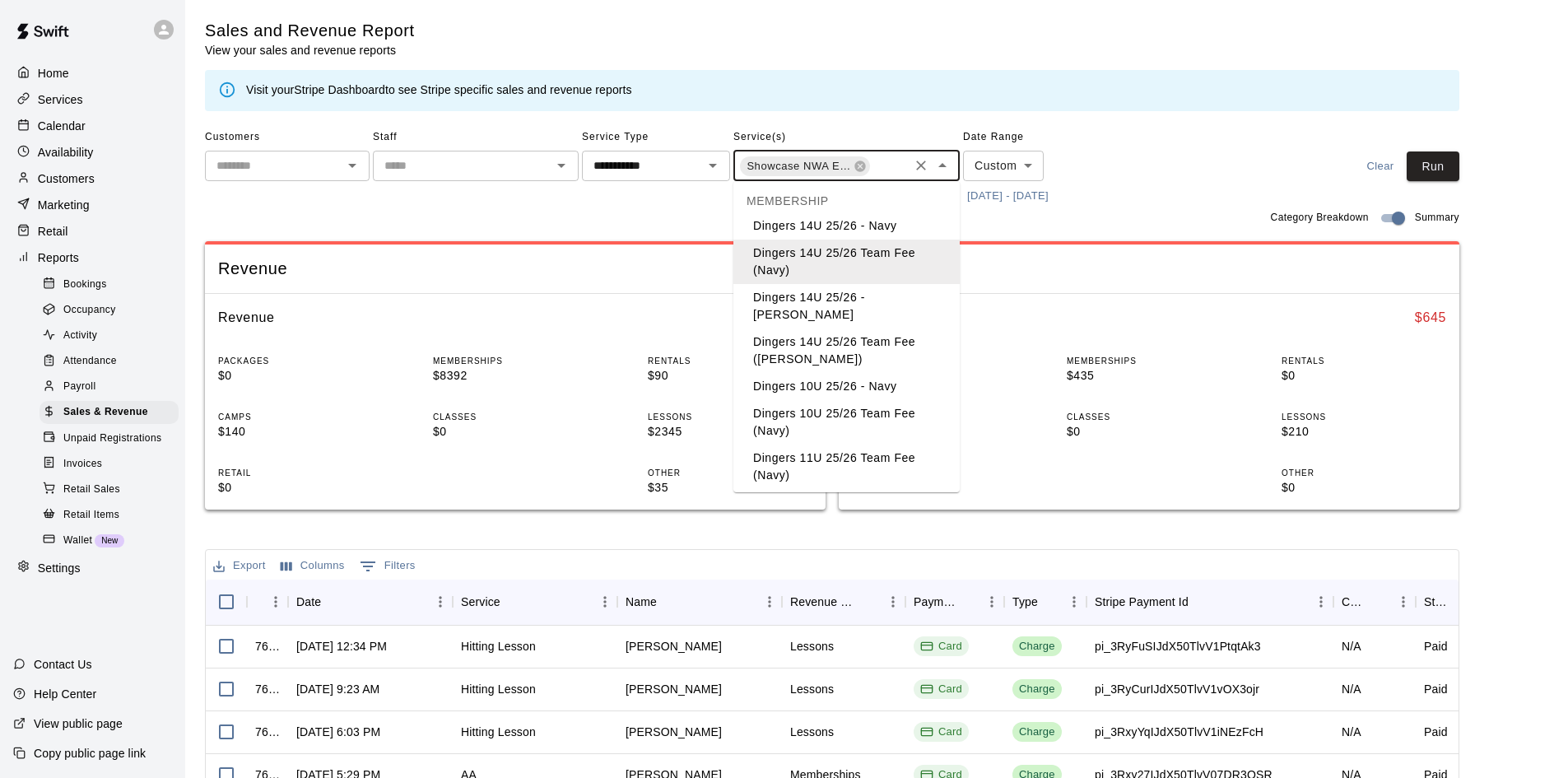
scroll to position [428, 0]
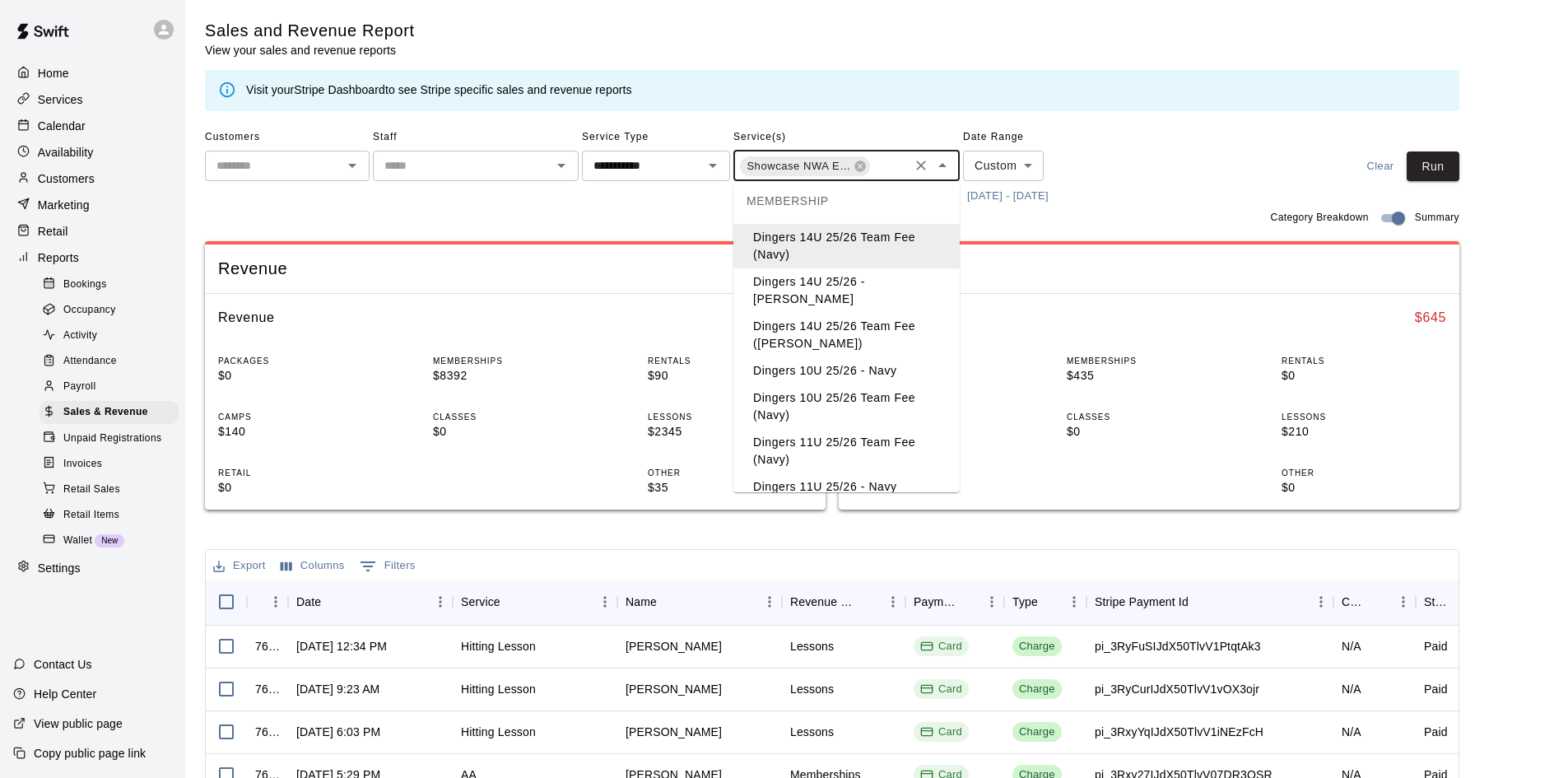
click at [878, 331] on li "Dingers 14U 25/26 Team Fee ([PERSON_NAME])" at bounding box center [846, 335] width 226 height 45
click at [900, 397] on li "Dingers 10U 25/26 Team Fee (Navy)" at bounding box center [846, 406] width 226 height 45
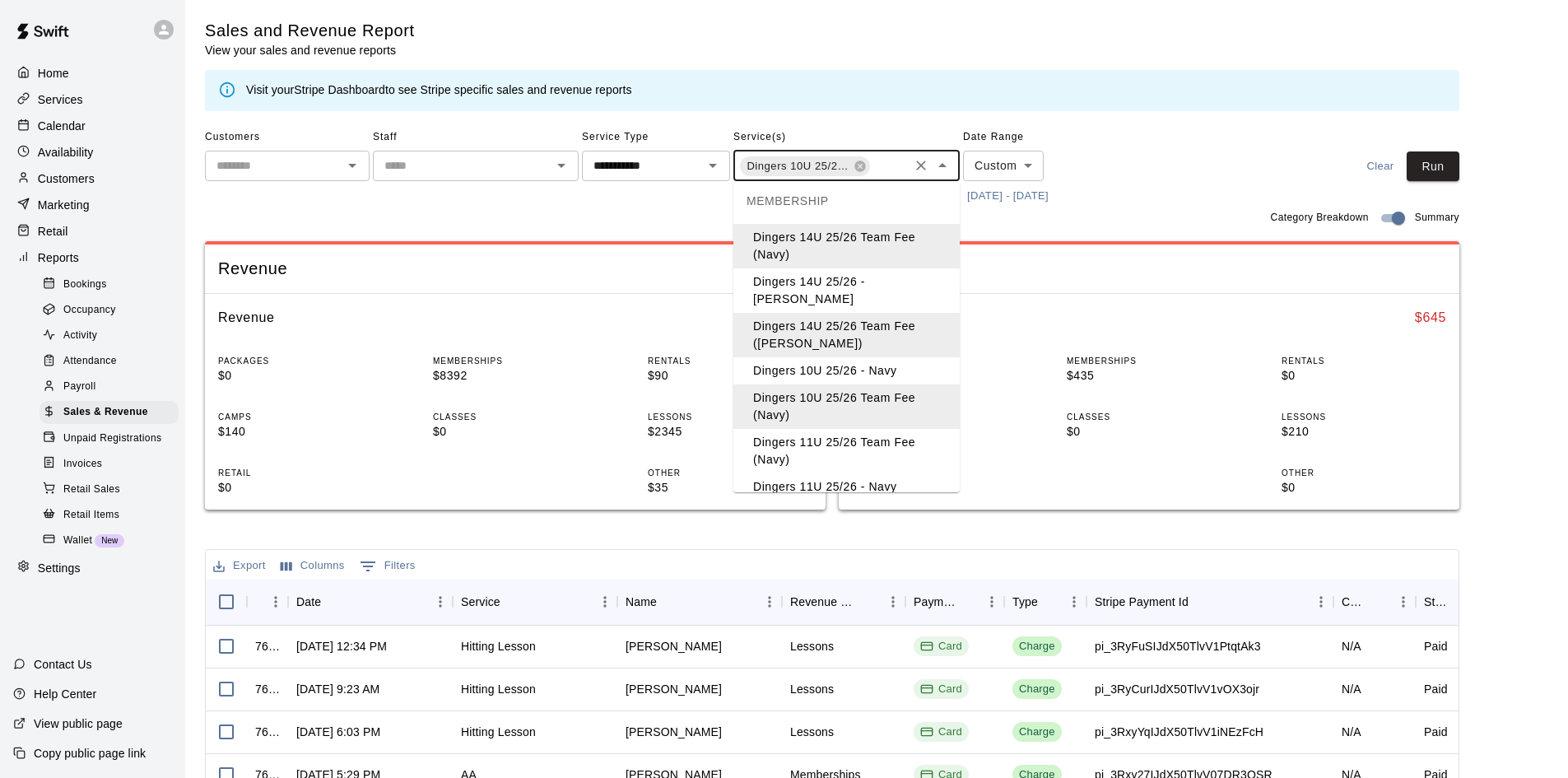
click at [902, 436] on li "Dingers 11U 25/26 Team Fee (Navy)" at bounding box center [846, 450] width 226 height 45
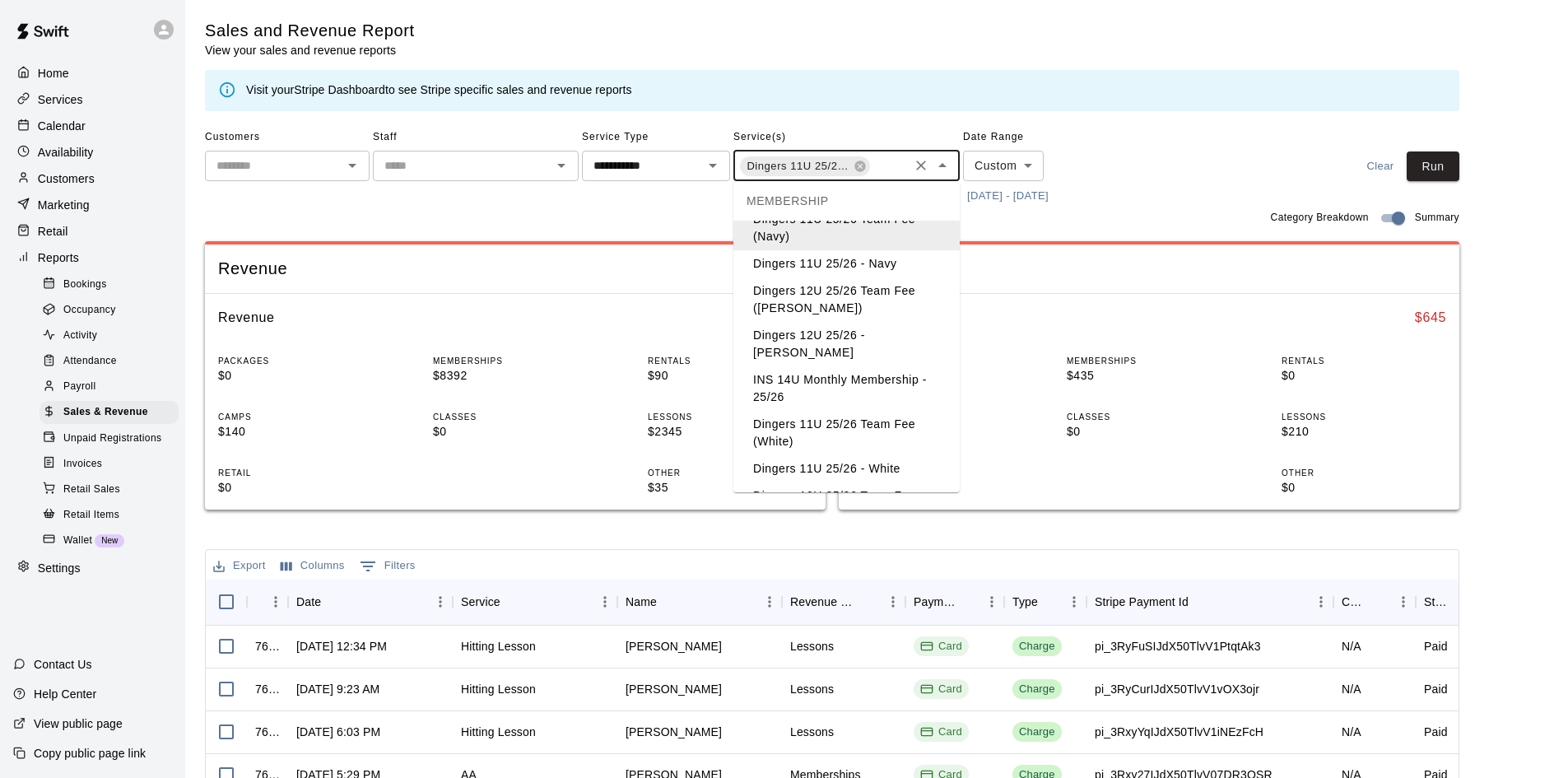
scroll to position [658, 0]
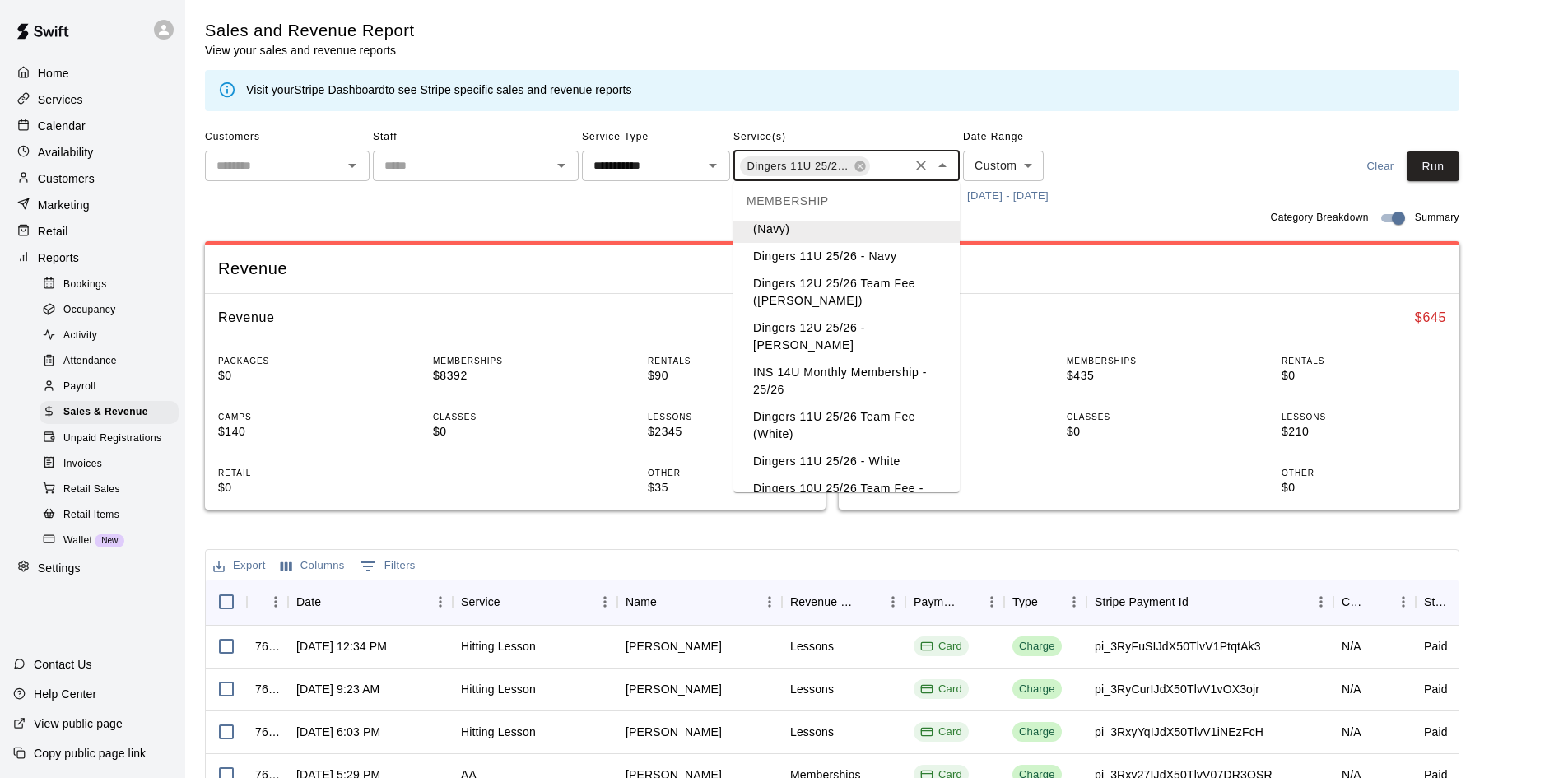
drag, startPoint x: 854, startPoint y: 295, endPoint x: 858, endPoint y: 308, distance: 13.6
click at [853, 295] on li "Dingers 12U 25/26 Team Fee ([PERSON_NAME])" at bounding box center [846, 292] width 226 height 45
click at [881, 404] on li "Dingers 11U 25/26 Team Fee (White)" at bounding box center [846, 426] width 226 height 45
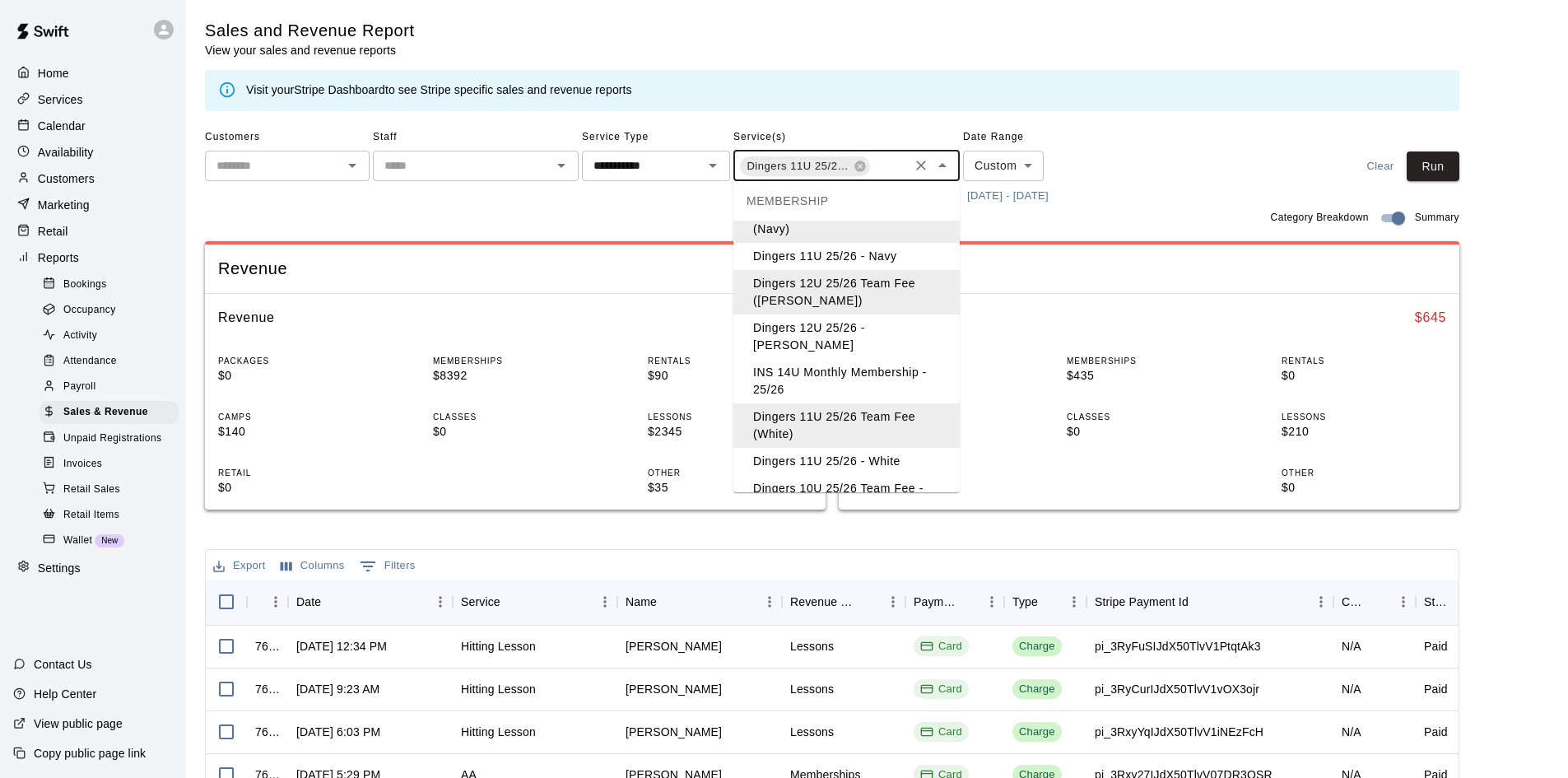
click at [901, 475] on li "Dingers 10U 25/26 Team Fee - [PERSON_NAME]" at bounding box center [846, 497] width 226 height 45
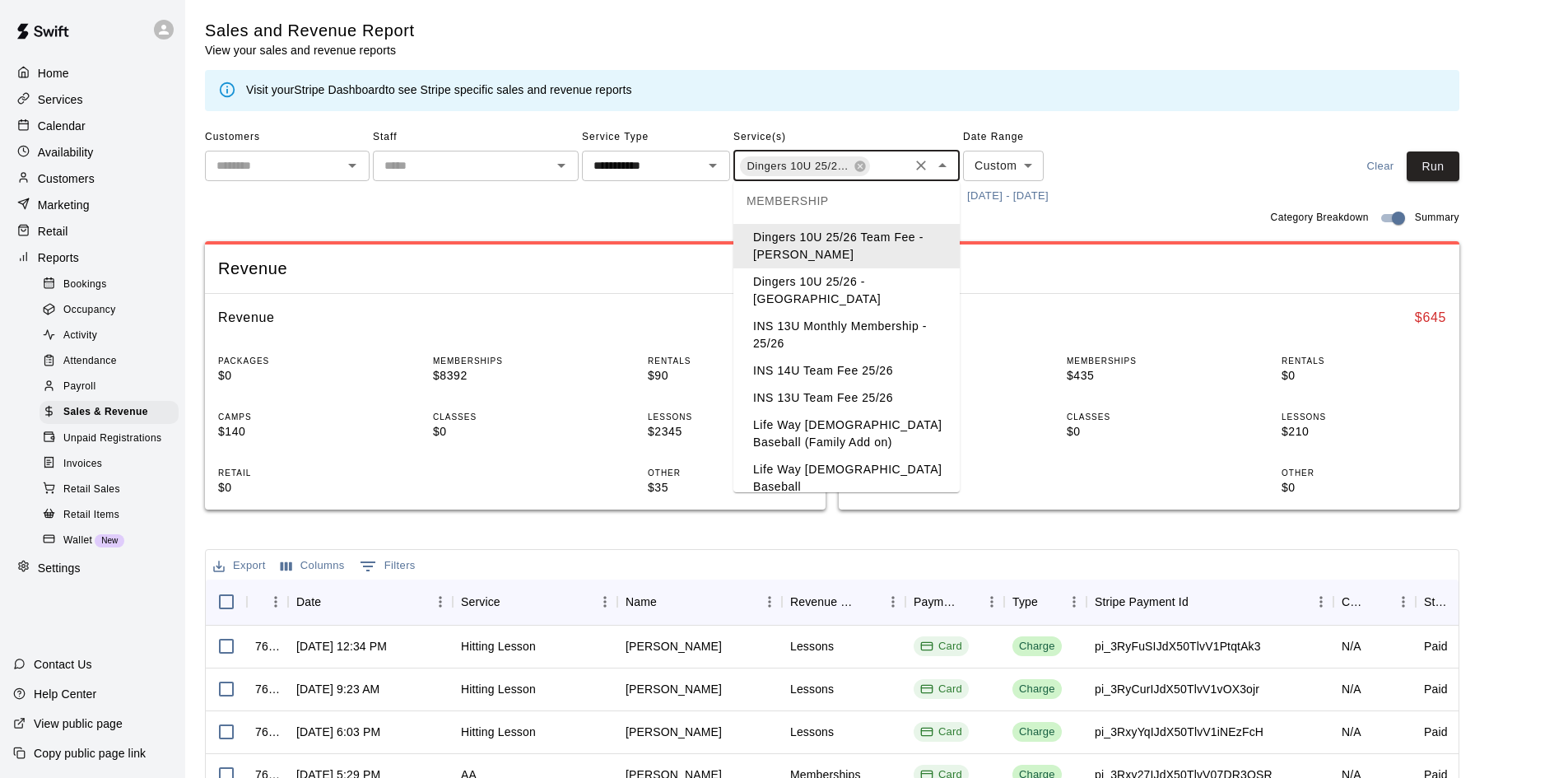
scroll to position [922, 0]
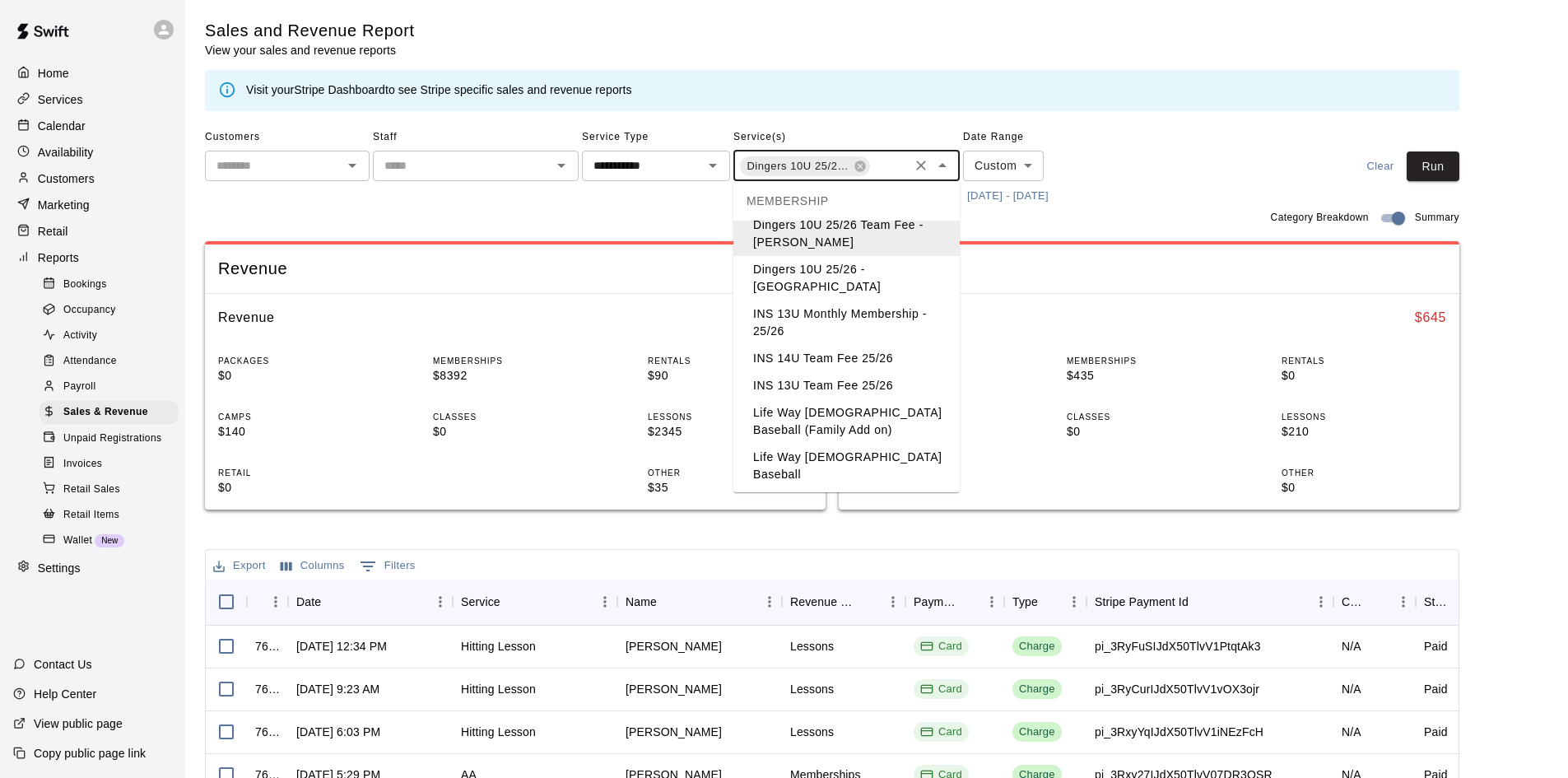
click at [878, 345] on li "INS 14U Team Fee 25/26" at bounding box center [846, 359] width 226 height 27
click at [881, 372] on li "INS 13U Team Fee 25/26" at bounding box center [846, 385] width 226 height 27
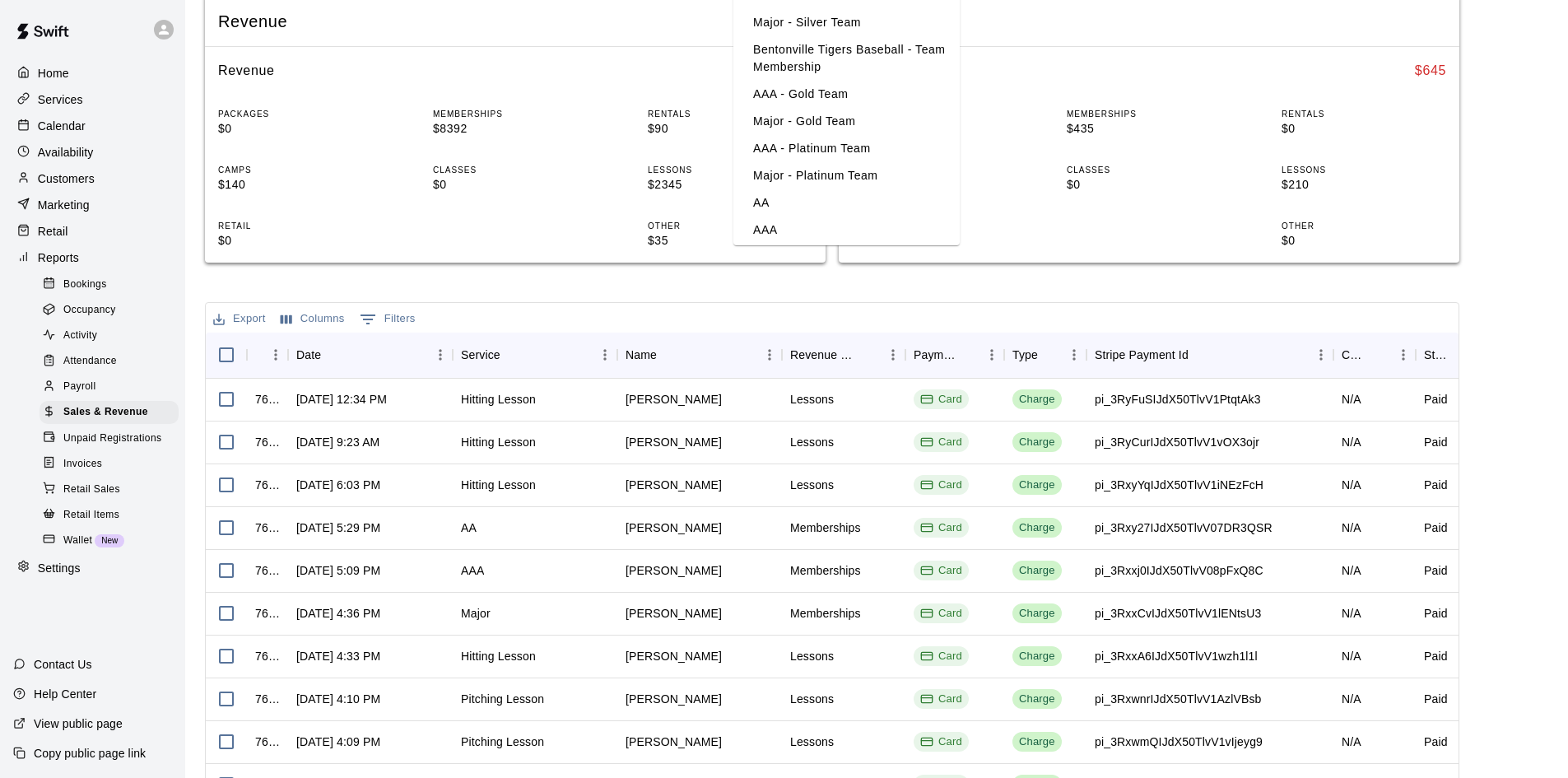
scroll to position [0, 0]
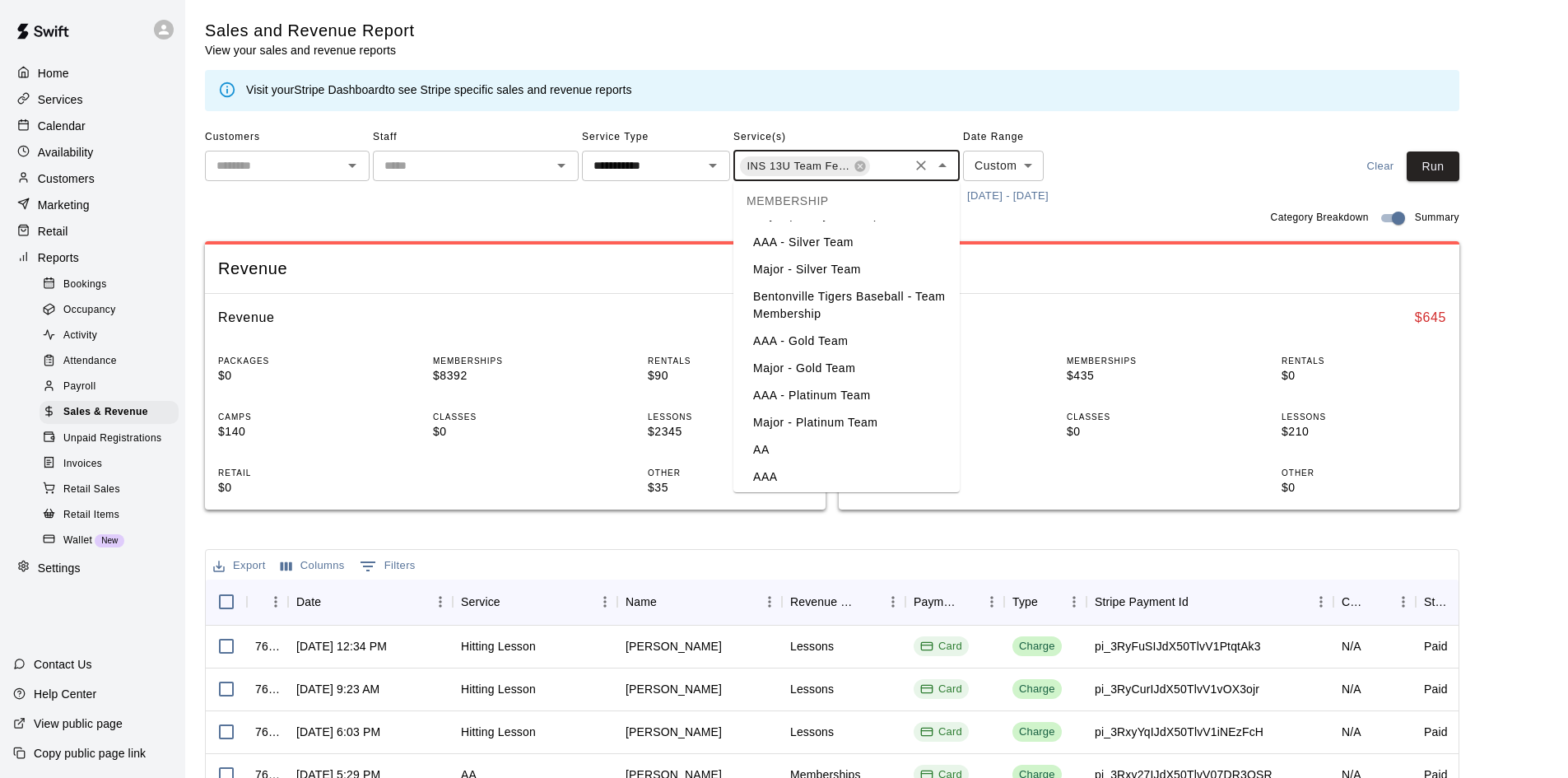
click at [1432, 170] on button "Run" at bounding box center [1433, 166] width 53 height 30
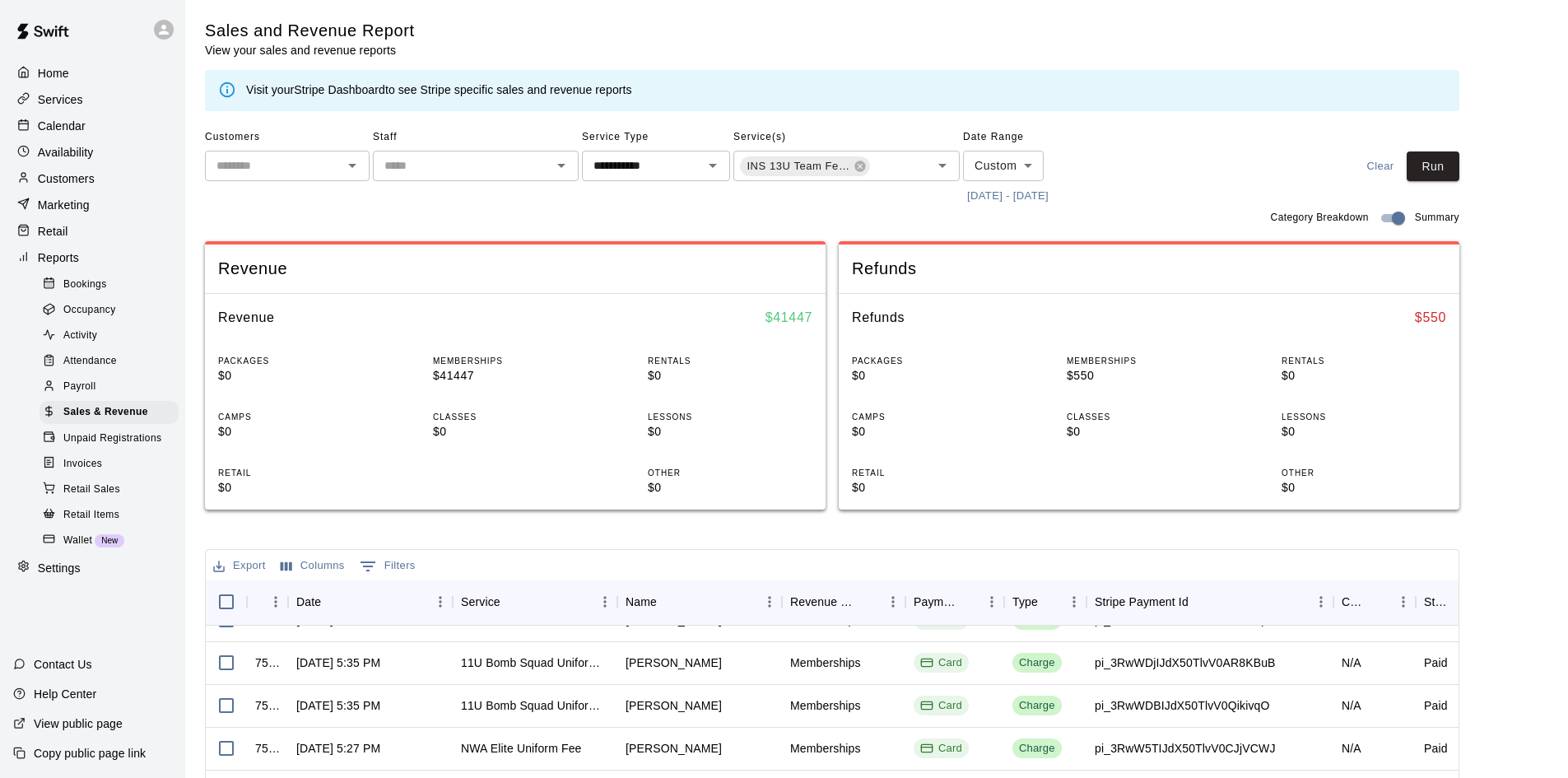
scroll to position [247, 0]
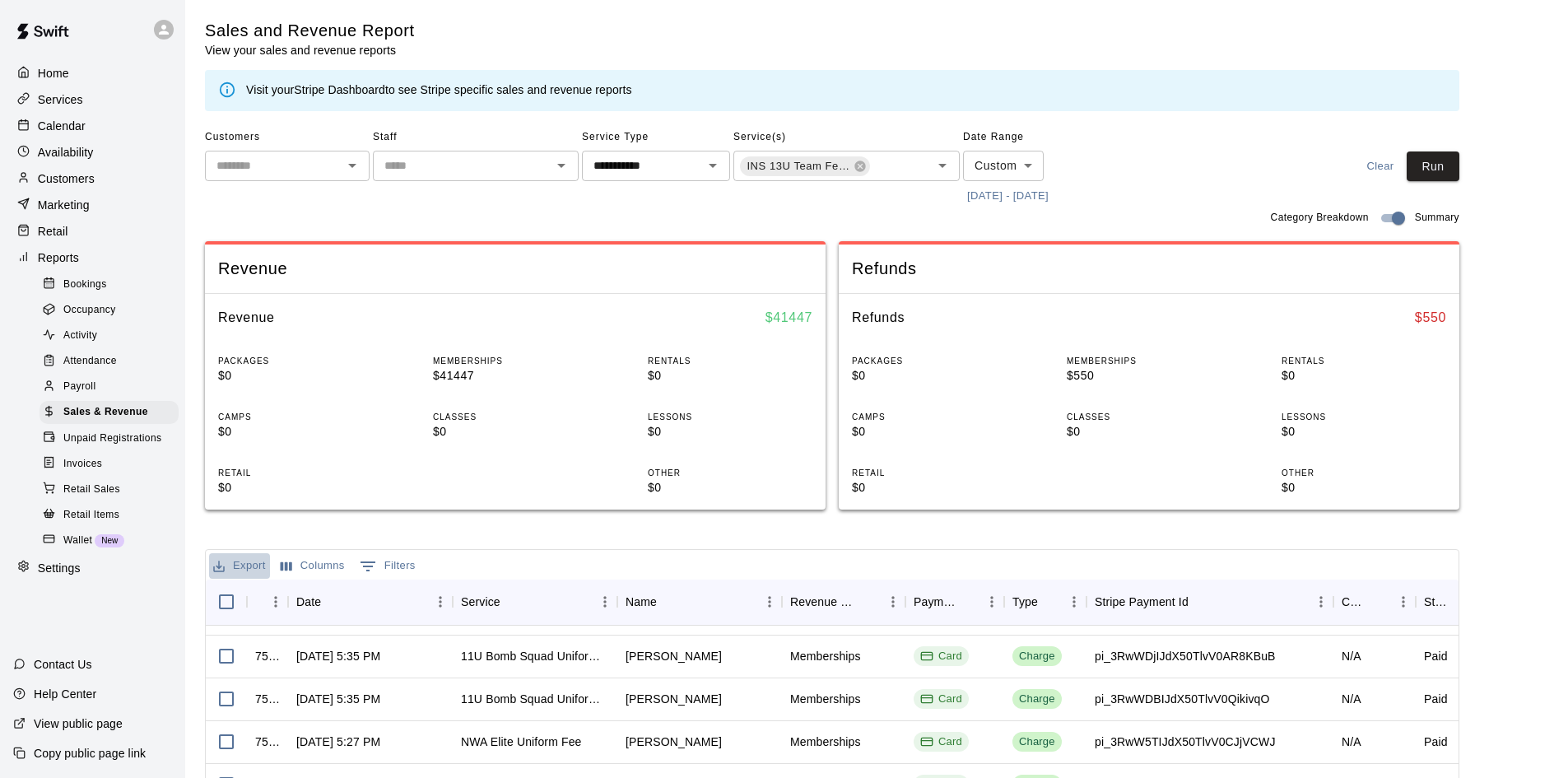
click at [245, 567] on button "Export" at bounding box center [239, 566] width 61 height 26
click at [258, 598] on li "Download as CSV" at bounding box center [272, 599] width 126 height 27
